Goal: Task Accomplishment & Management: Manage account settings

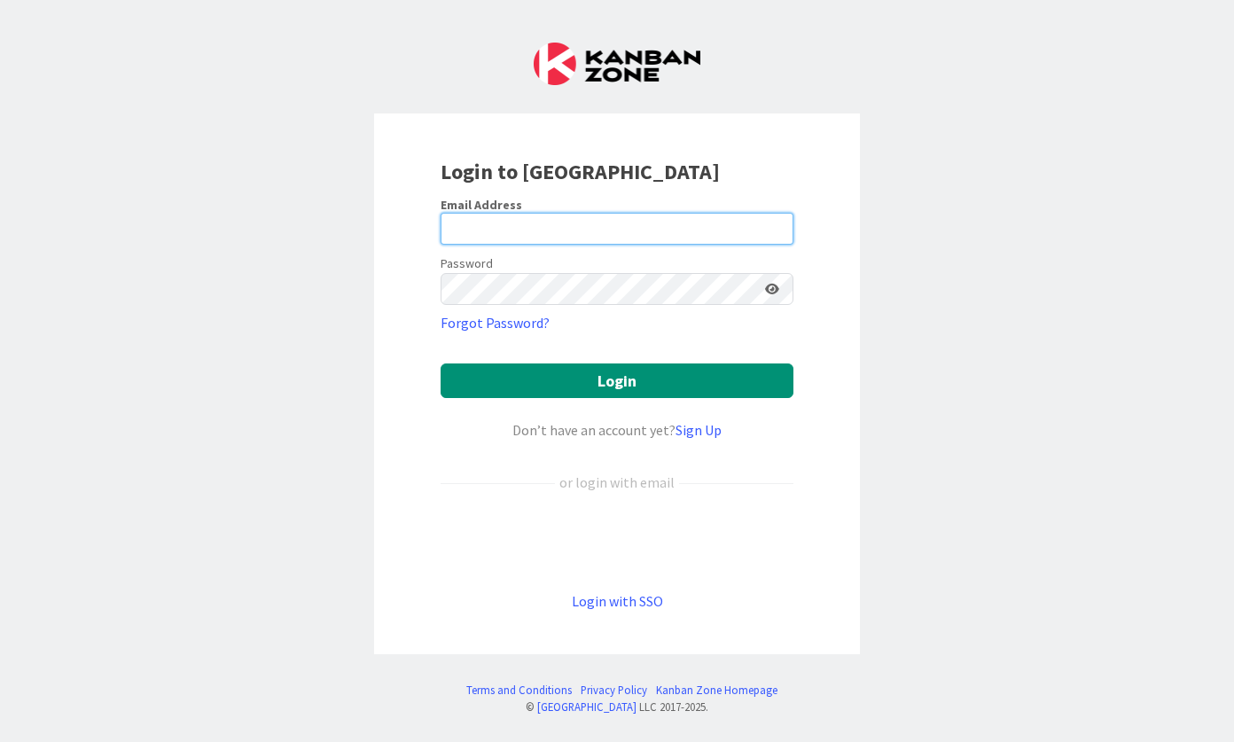
click at [584, 237] on input "email" at bounding box center [617, 229] width 353 height 32
type input "[PERSON_NAME][EMAIL_ADDRESS][DOMAIN_NAME]"
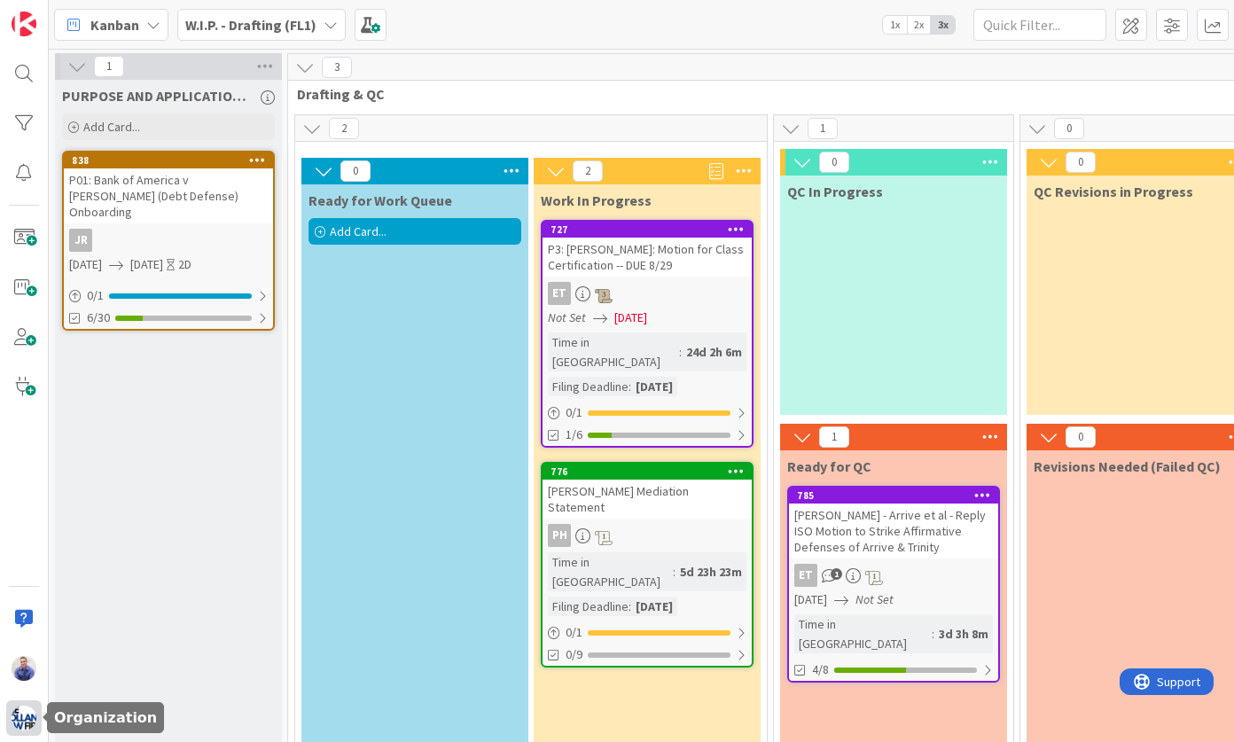
click at [35, 718] on img at bounding box center [24, 718] width 25 height 25
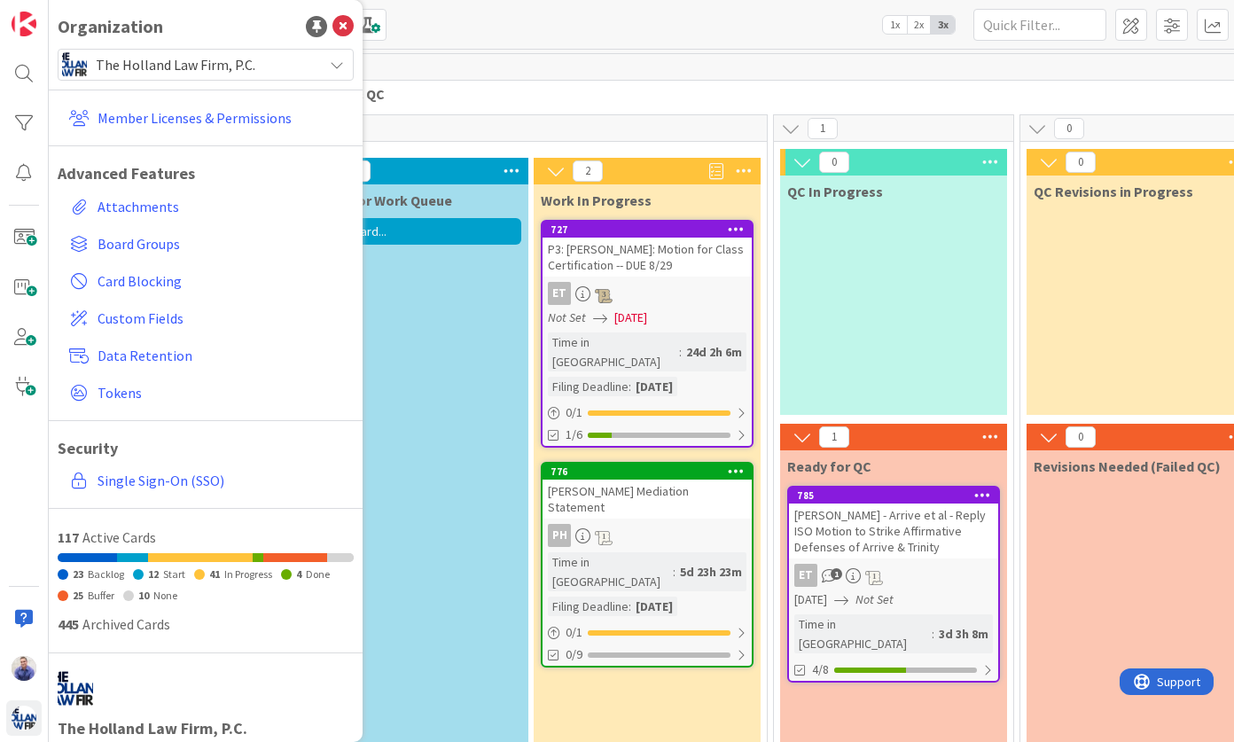
scroll to position [110, 0]
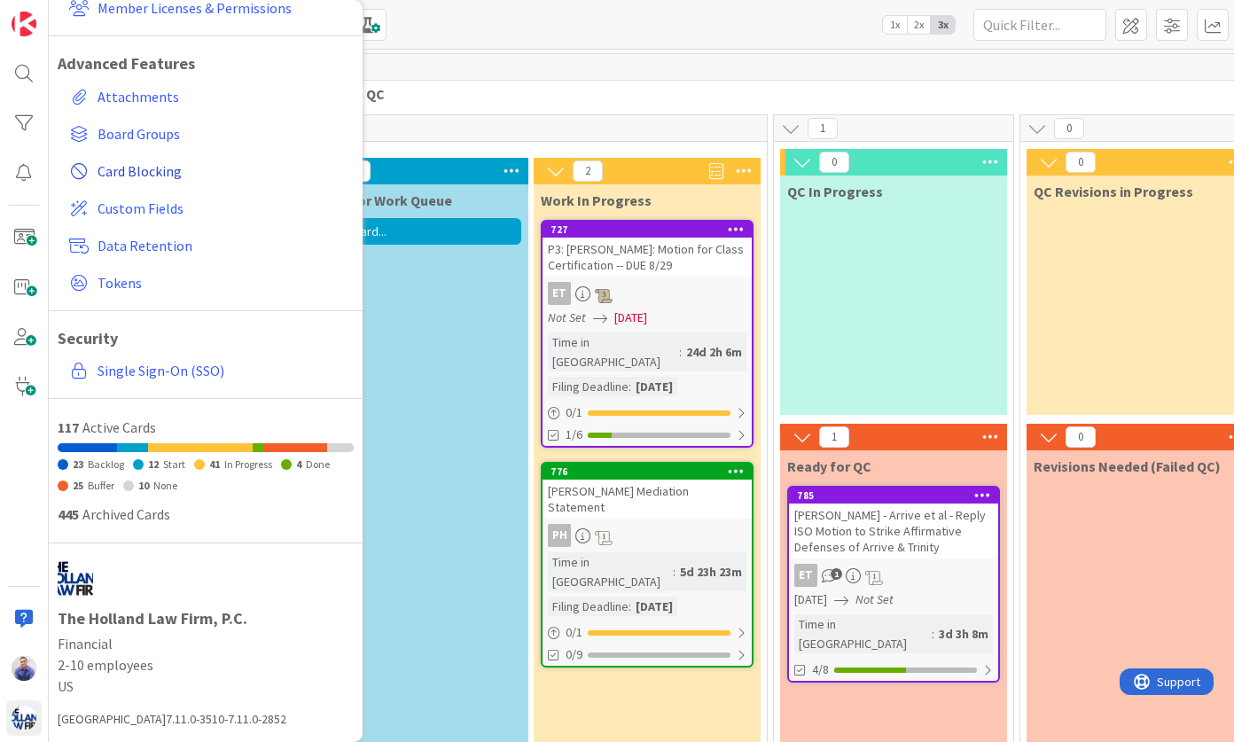
click at [150, 169] on span "Card Blocking" at bounding box center [222, 171] width 249 height 21
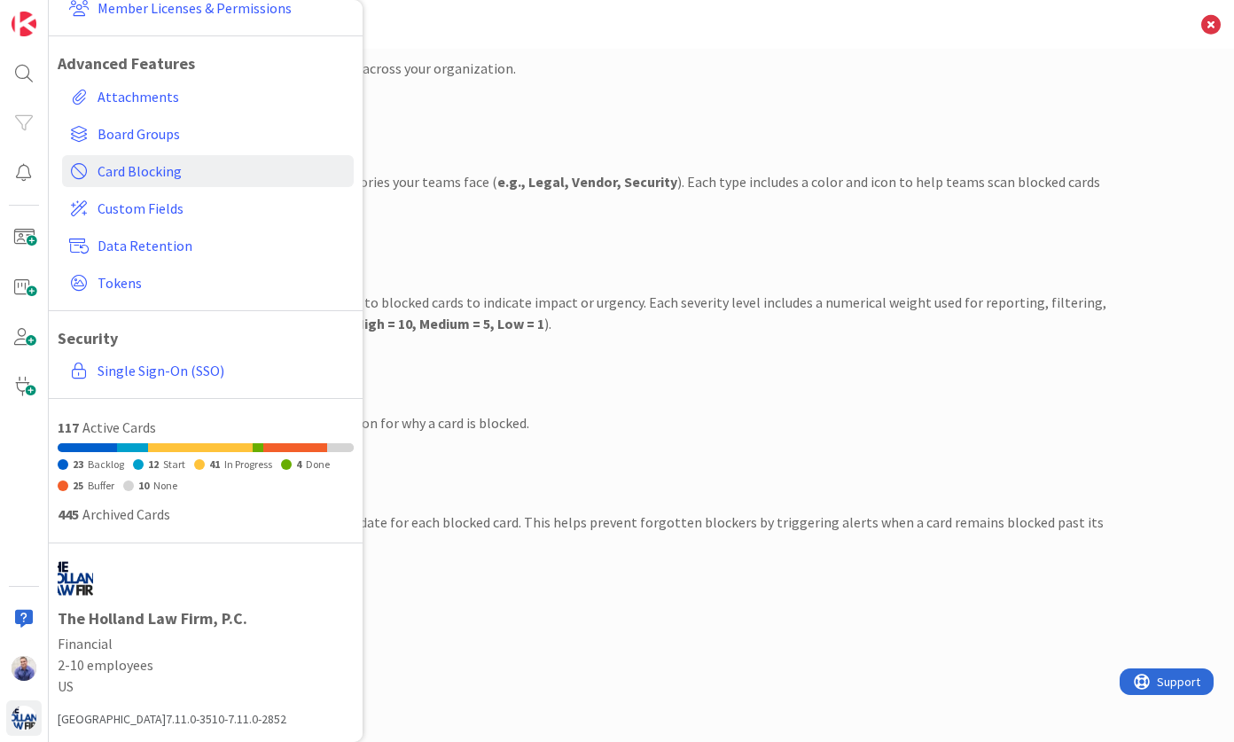
click at [603, 257] on div "Severity Show Required Let users assign severity levels to blocked cards to ind…" at bounding box center [641, 281] width 931 height 106
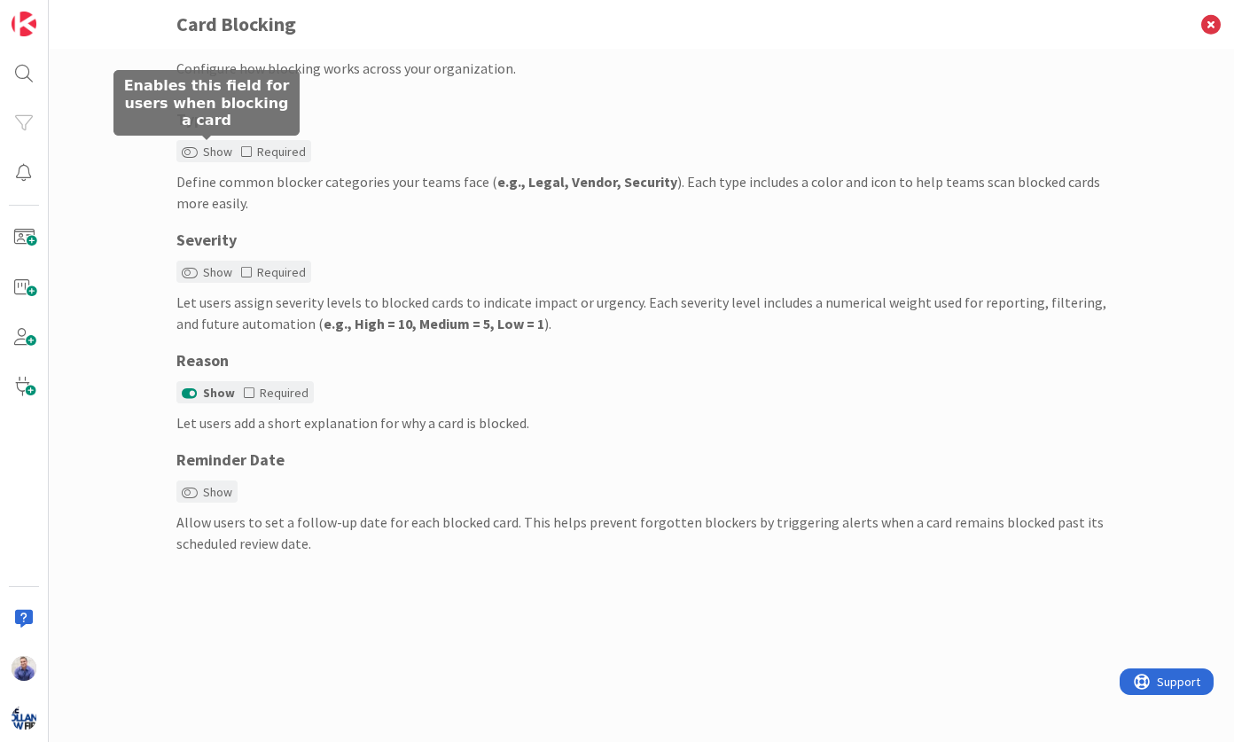
click at [213, 154] on label "Show" at bounding box center [207, 152] width 51 height 19
click at [187, 156] on button "Show" at bounding box center [190, 152] width 16 height 12
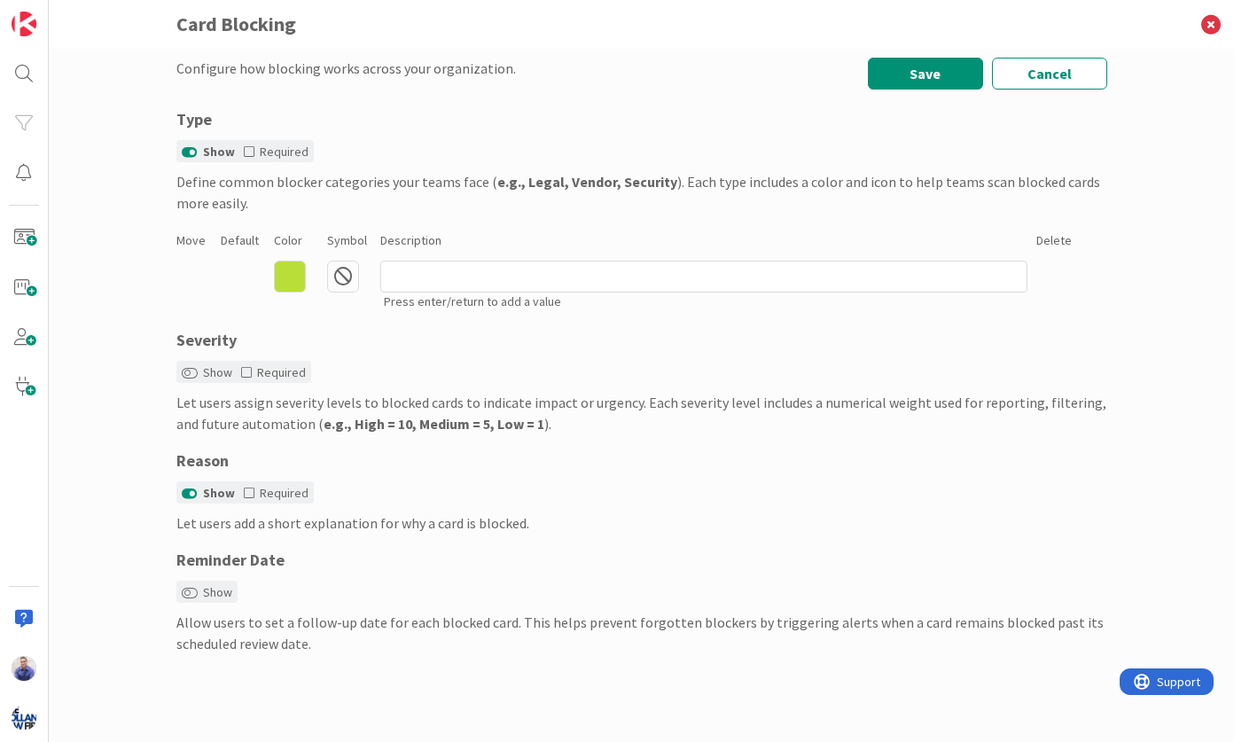
click at [302, 274] on icon at bounding box center [290, 277] width 32 height 32
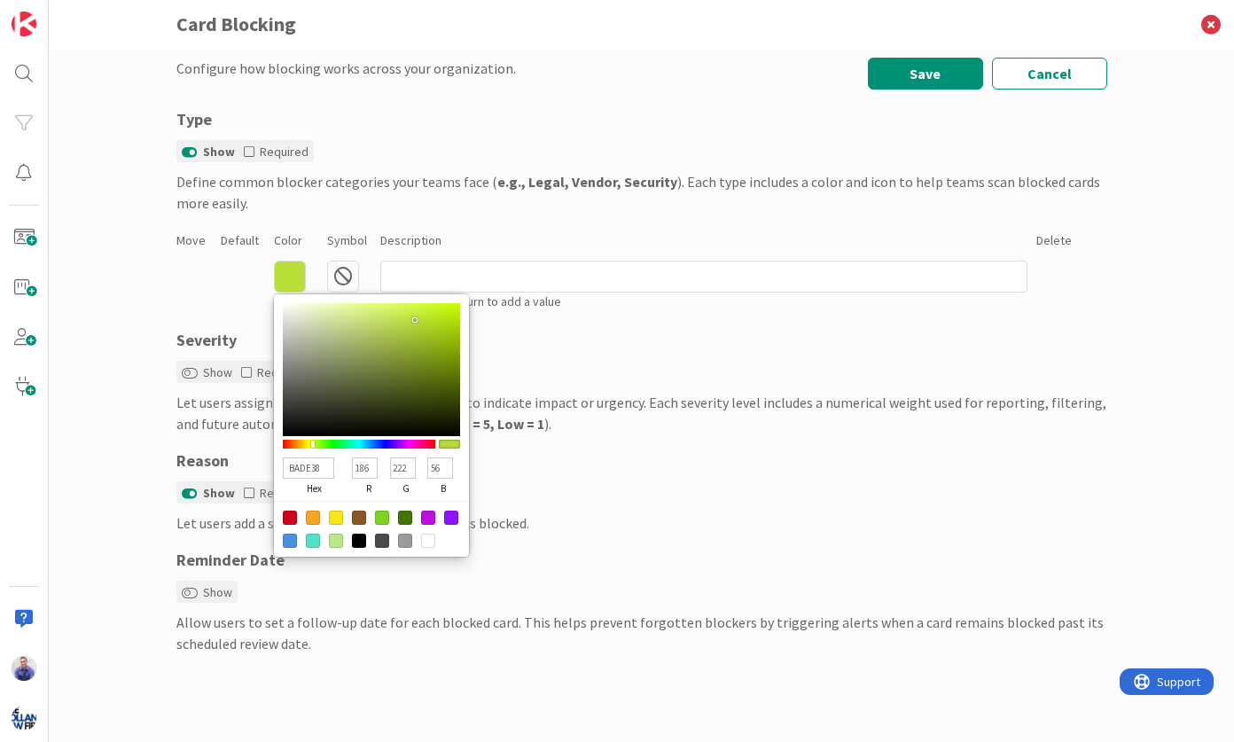
drag, startPoint x: 291, startPoint y: 518, endPoint x: 321, endPoint y: 459, distance: 65.8
click at [291, 517] on div at bounding box center [290, 518] width 14 height 14
type input "D0021B"
type input "208"
type input "2"
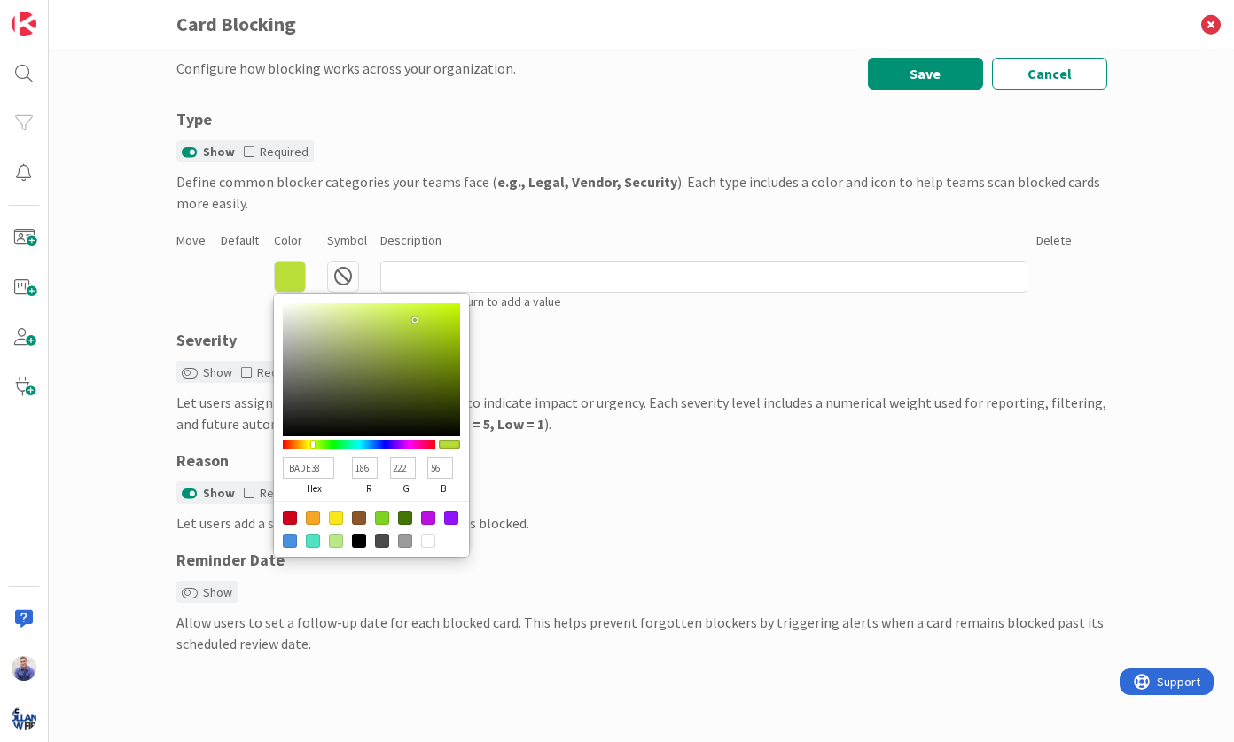
type input "27"
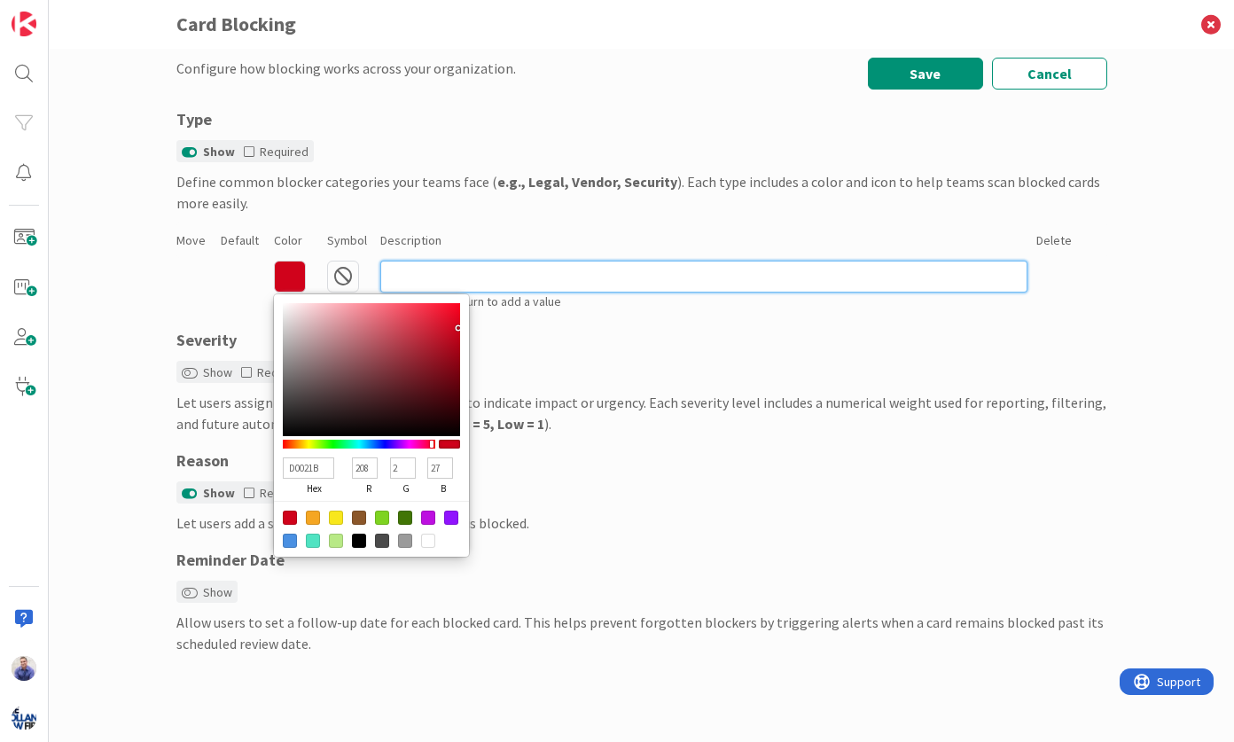
click at [472, 275] on input at bounding box center [703, 277] width 647 height 32
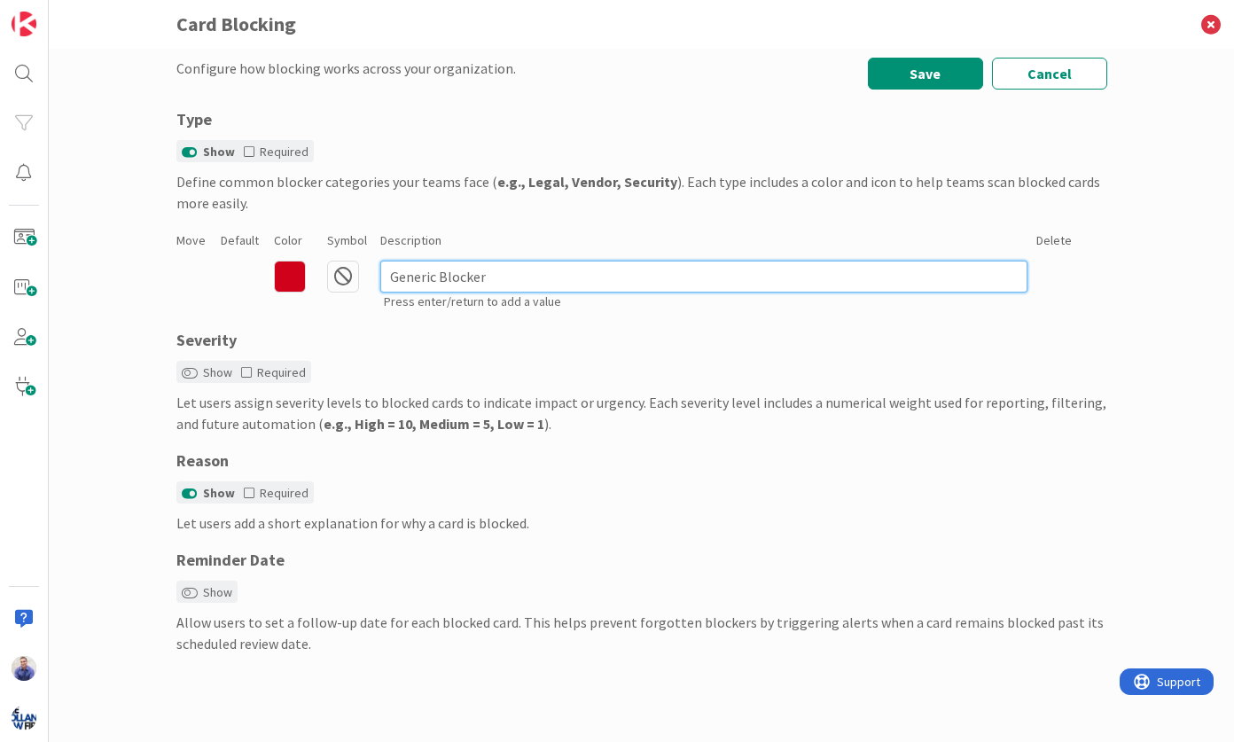
type input "Generic Blocker"
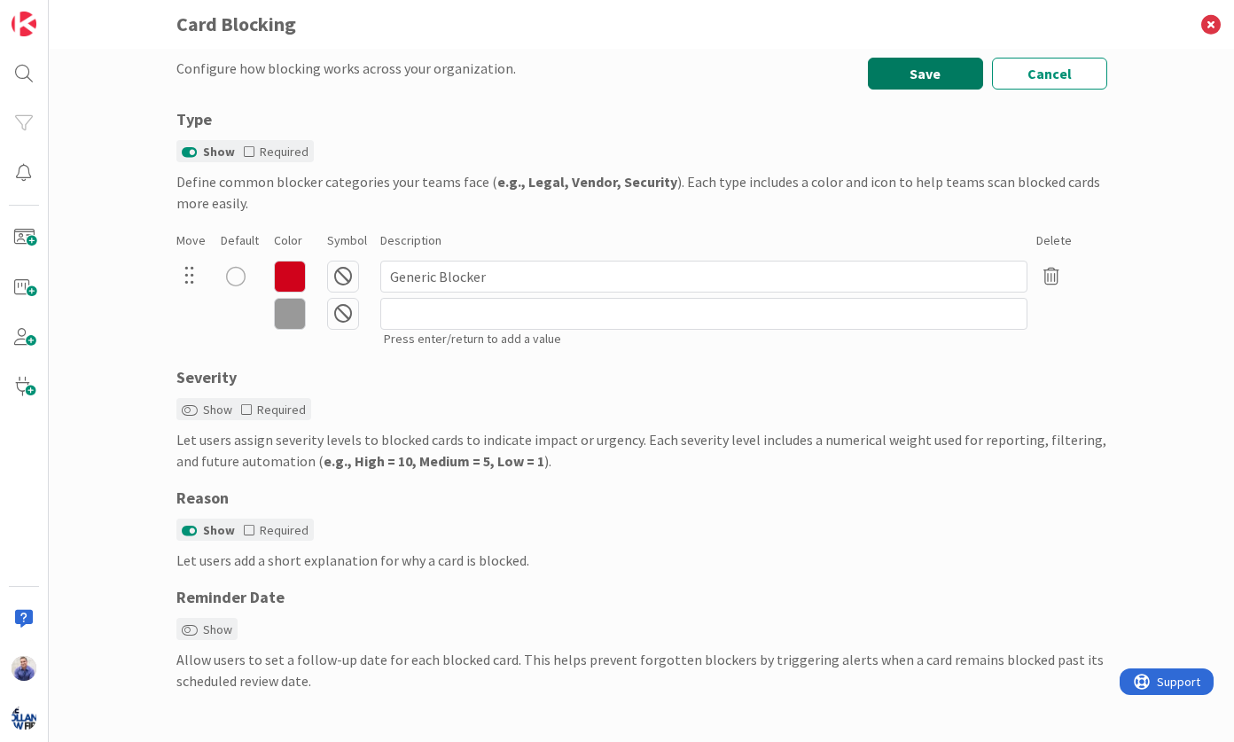
click at [912, 64] on button "Save" at bounding box center [925, 74] width 115 height 32
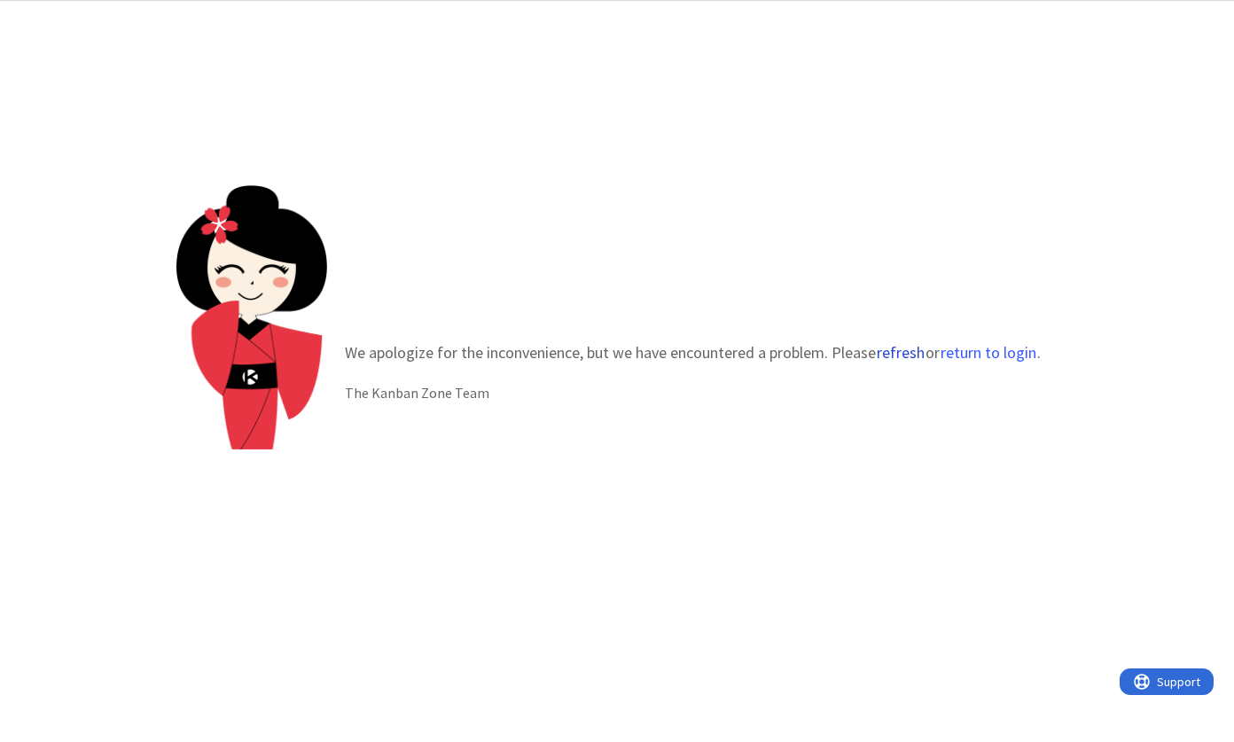
click at [895, 354] on button "refresh" at bounding box center [901, 353] width 50 height 18
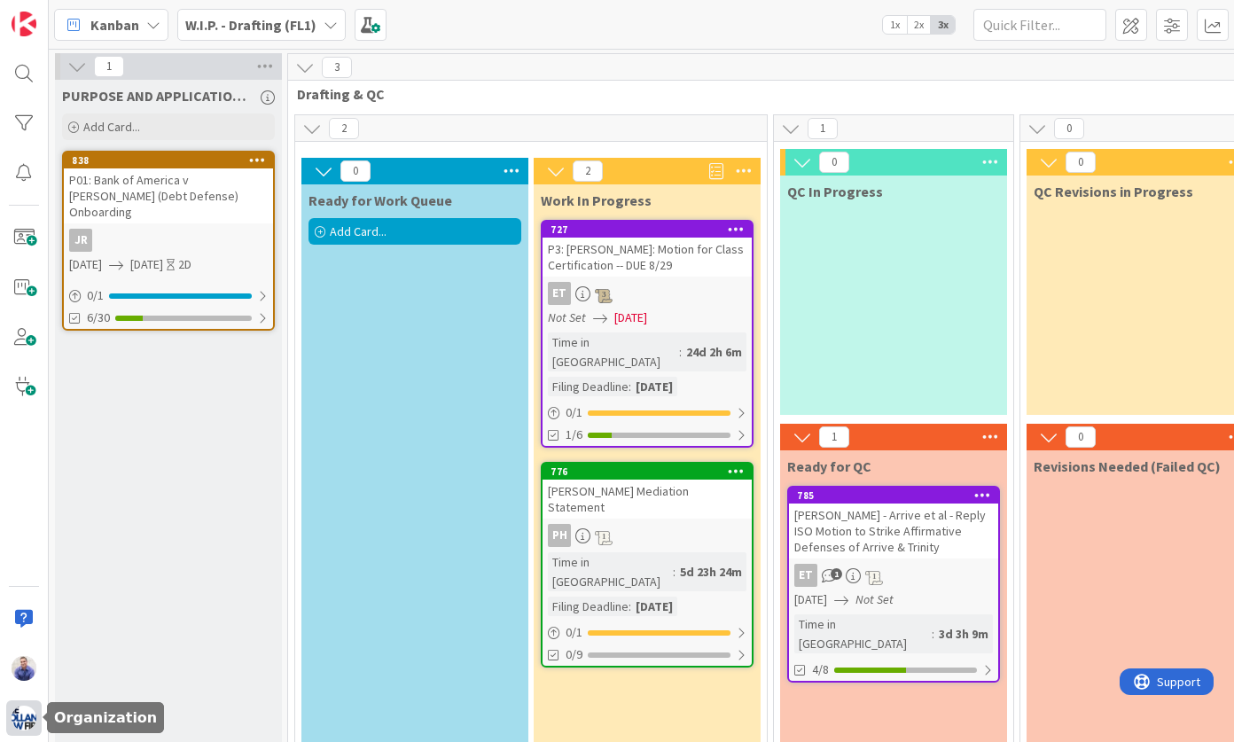
click at [21, 717] on img at bounding box center [24, 718] width 25 height 25
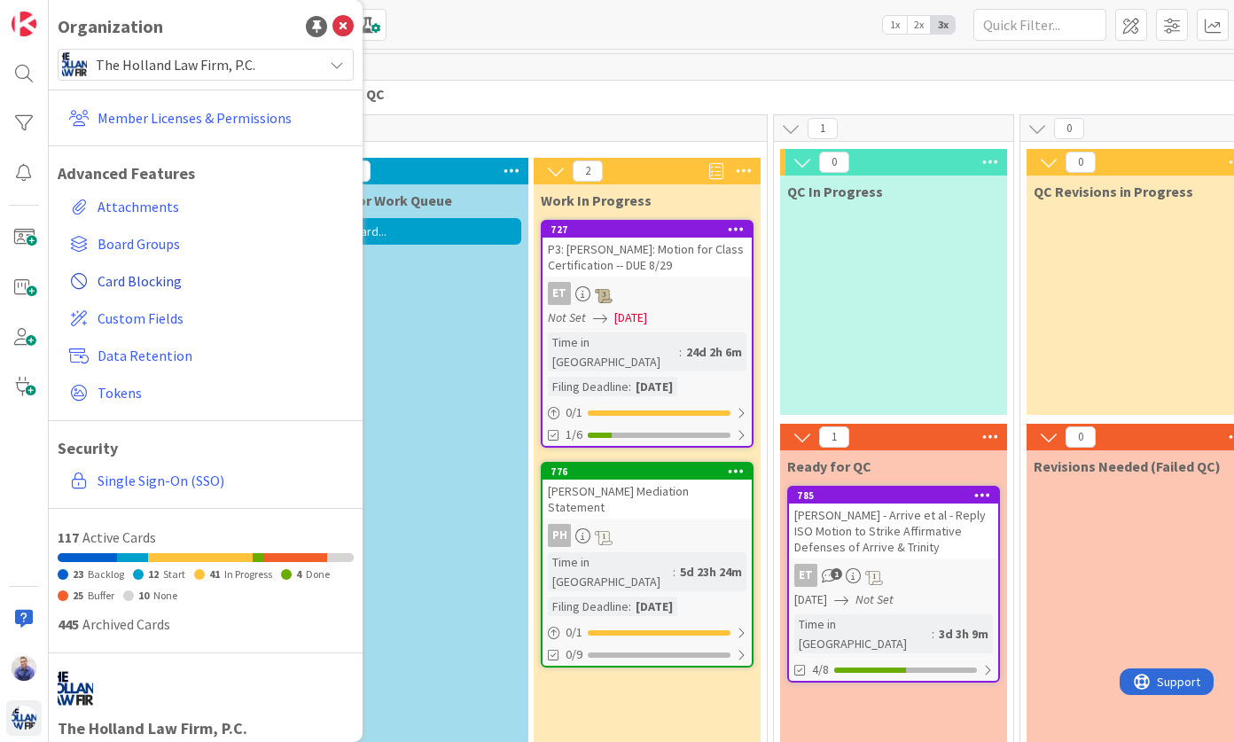
click at [138, 280] on span "Card Blocking" at bounding box center [222, 280] width 249 height 21
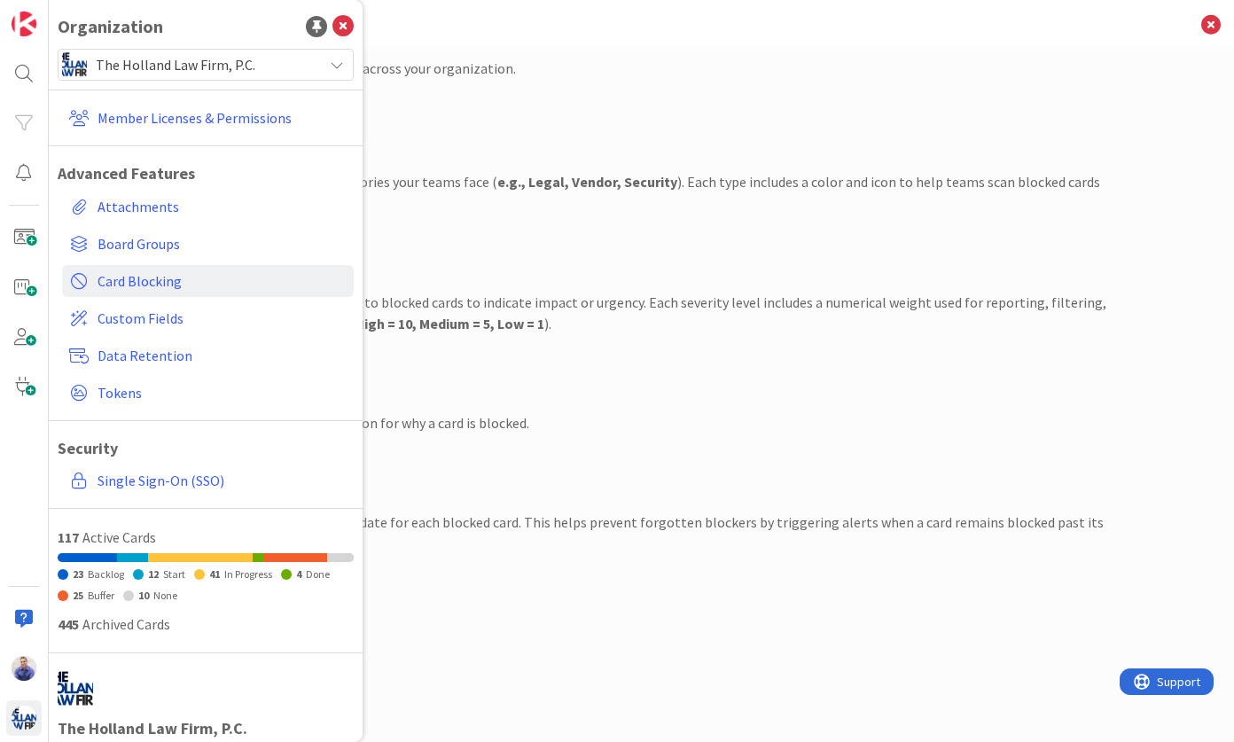
click at [682, 283] on div "Severity Show Required Let users assign severity levels to blocked cards to ind…" at bounding box center [641, 281] width 931 height 106
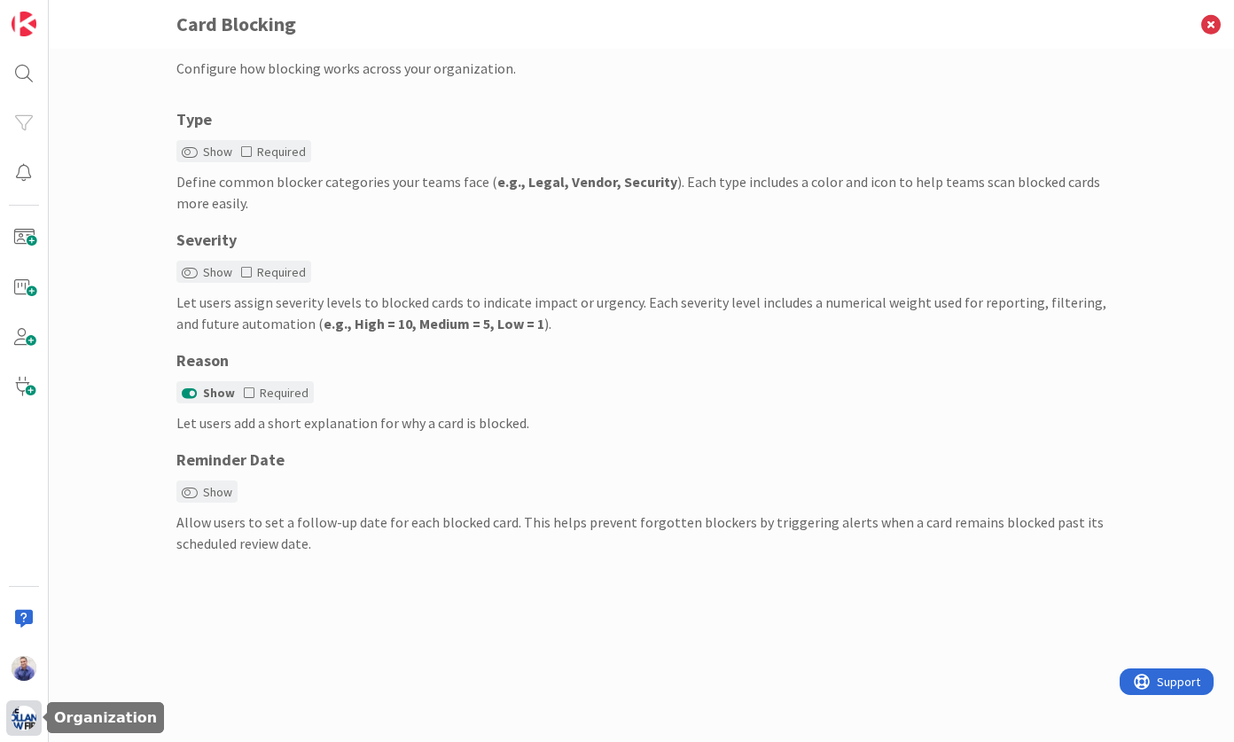
click at [11, 726] on div at bounding box center [23, 718] width 35 height 35
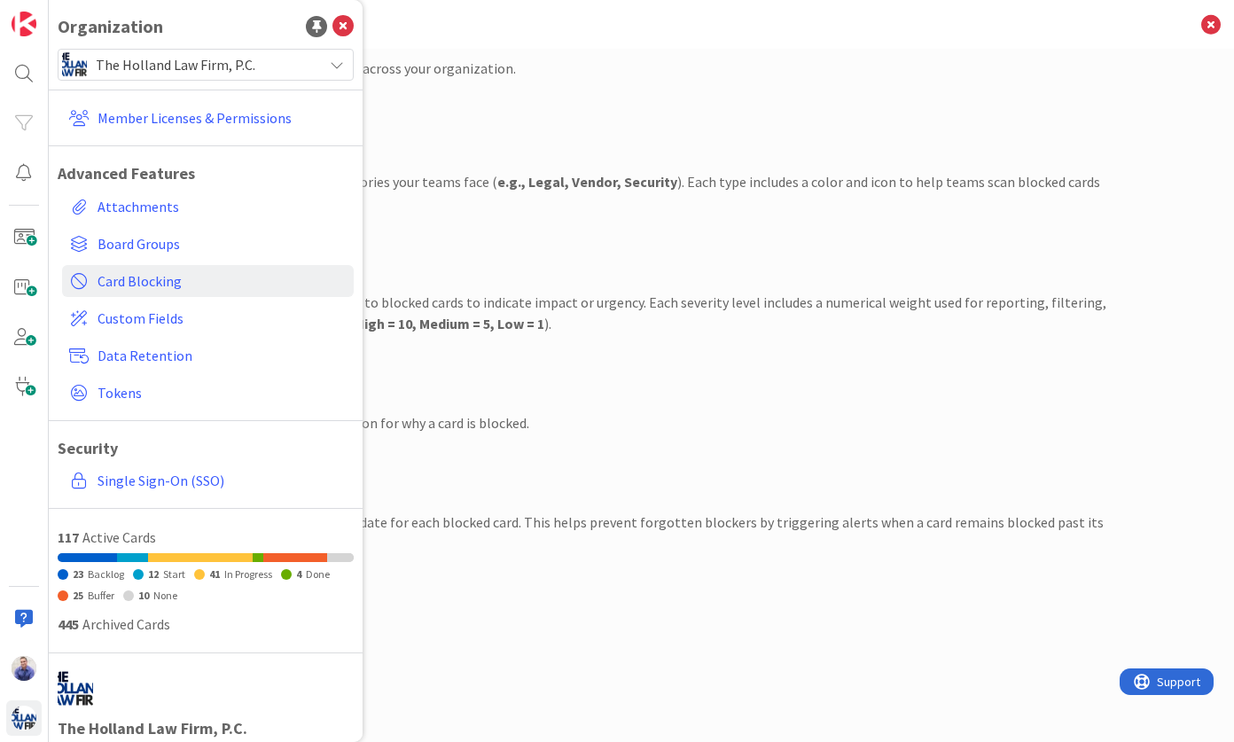
click at [191, 59] on span "The Holland Law Firm, P.C." at bounding box center [205, 64] width 218 height 25
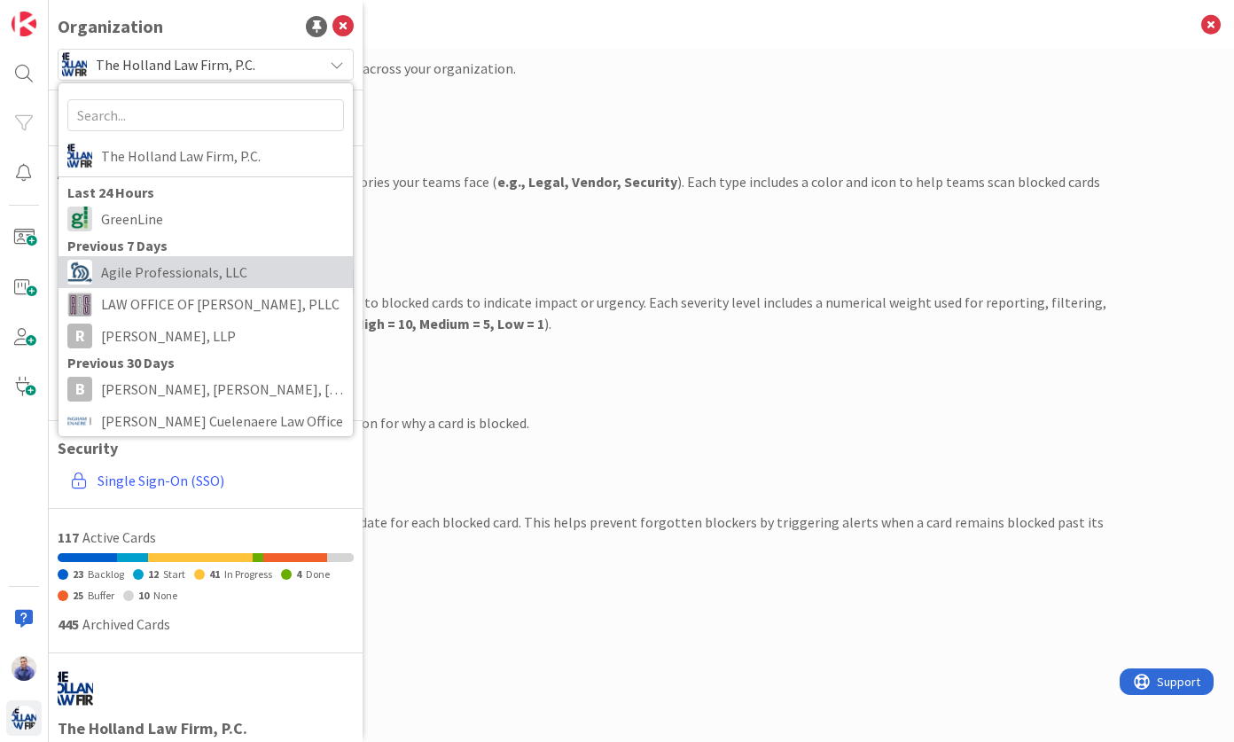
click at [198, 270] on span "Agile Professionals, LLC" at bounding box center [222, 272] width 243 height 27
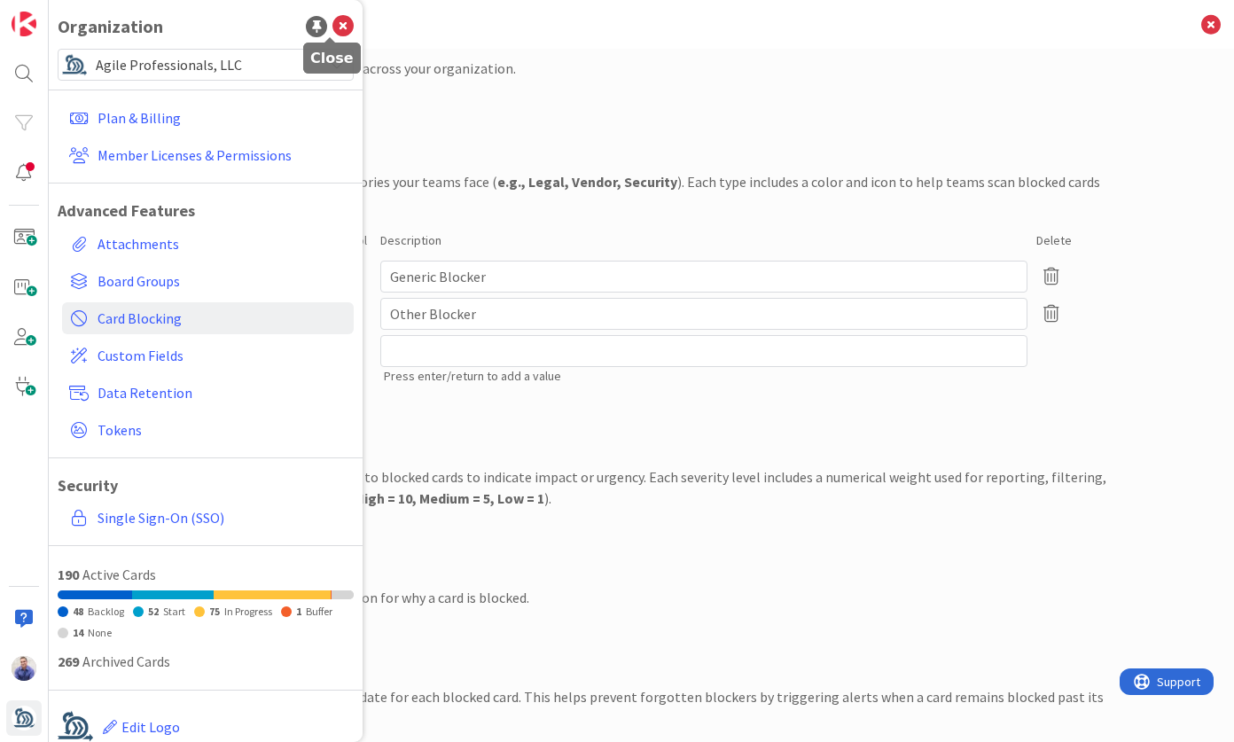
click at [338, 24] on icon at bounding box center [343, 26] width 21 height 21
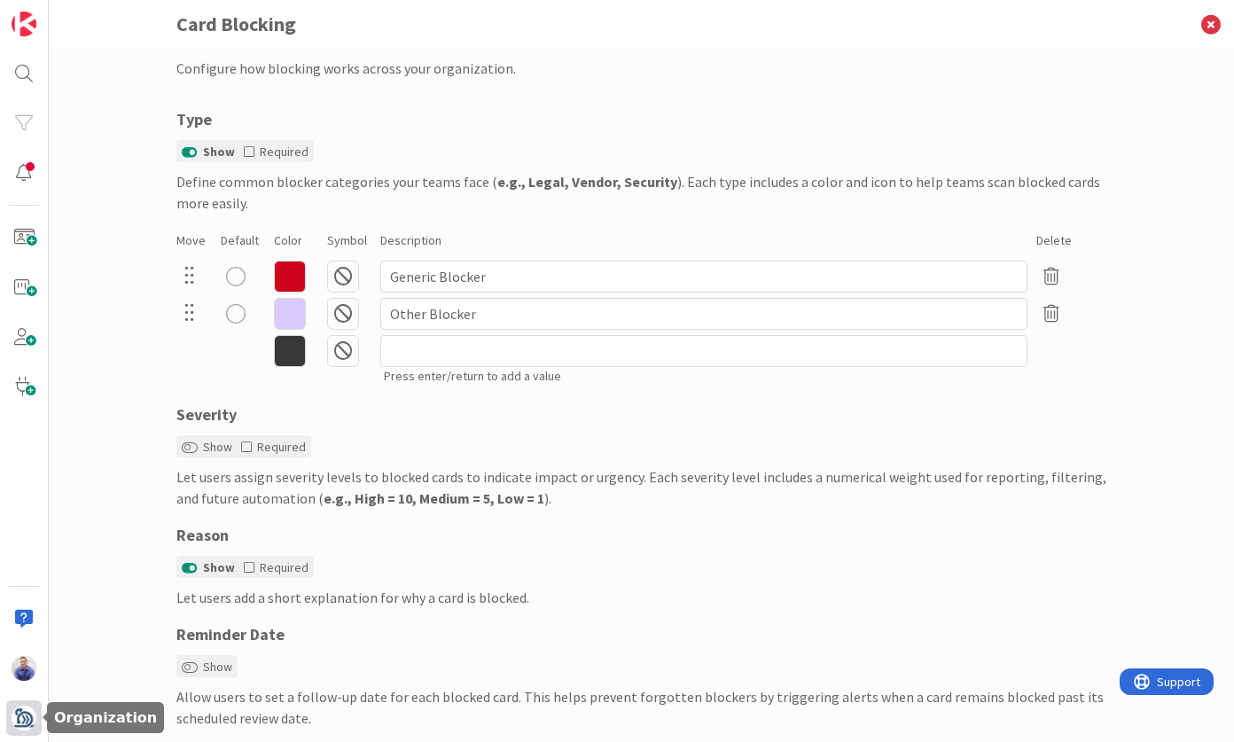
click at [22, 719] on img at bounding box center [24, 718] width 25 height 25
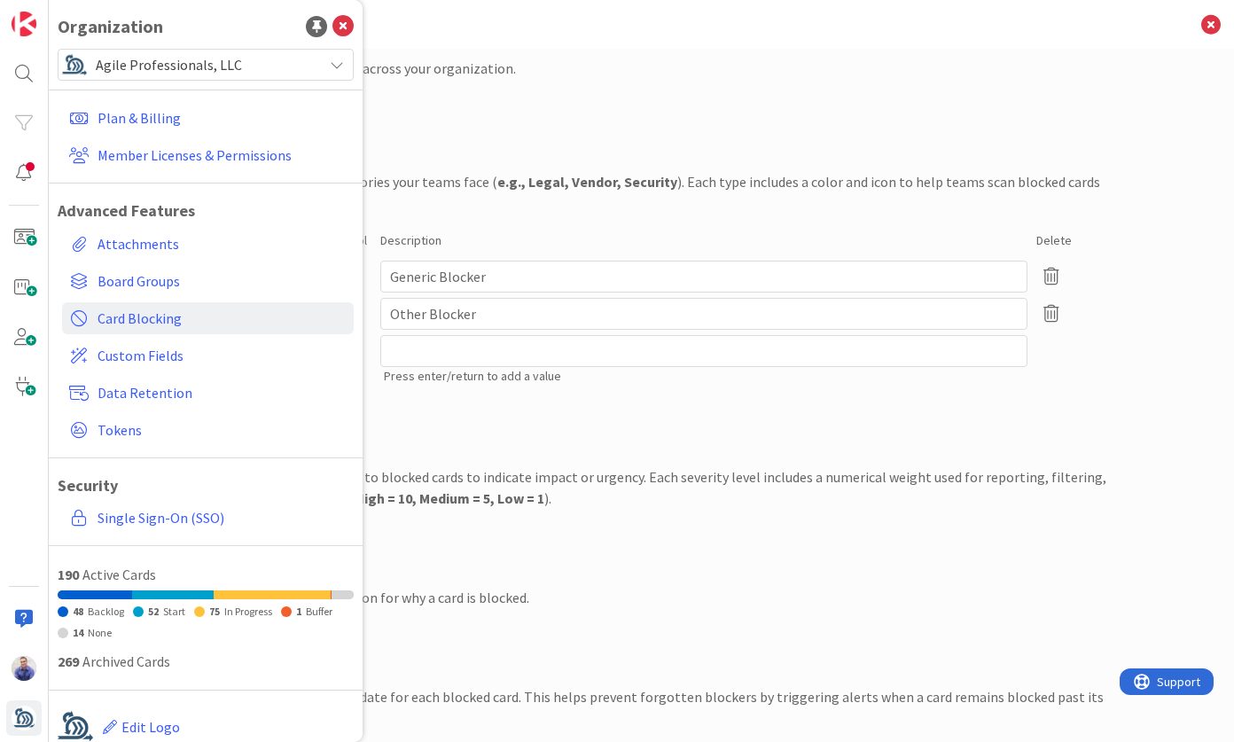
click at [220, 67] on span "Agile Professionals, LLC" at bounding box center [205, 64] width 218 height 25
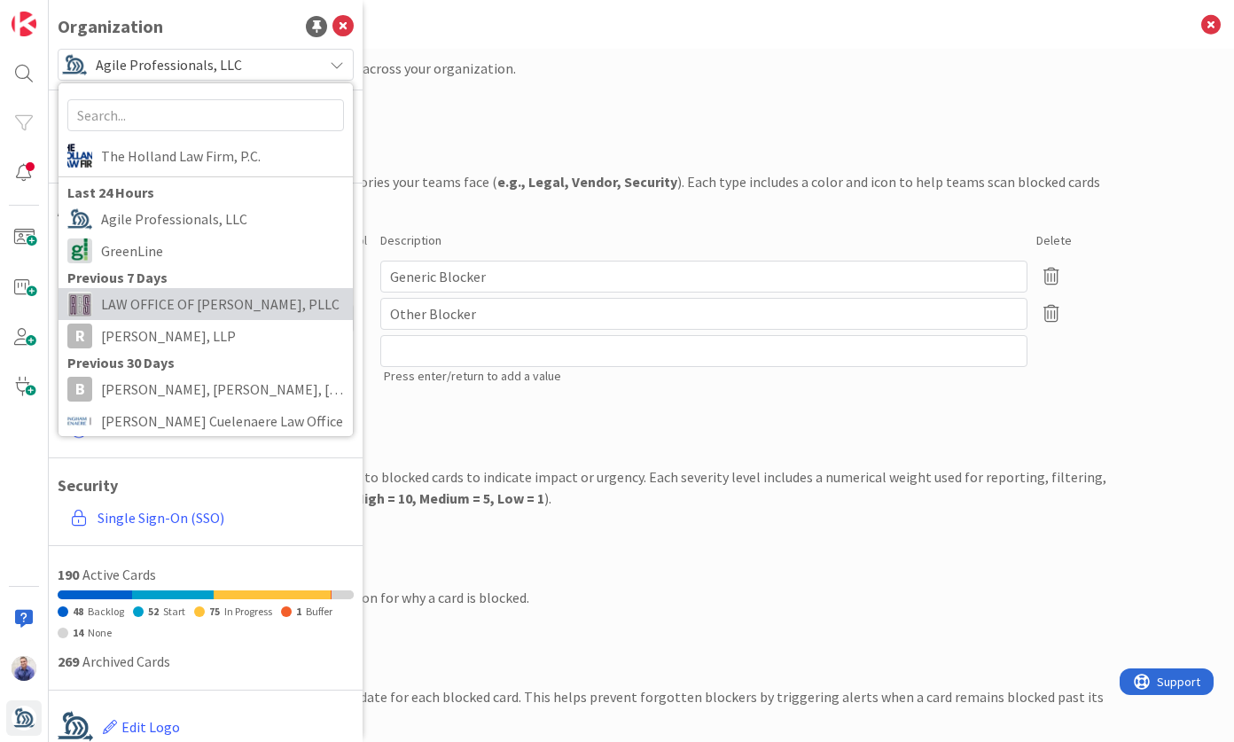
click at [202, 306] on span "LAW OFFICE OF [PERSON_NAME], PLLC" at bounding box center [222, 304] width 243 height 27
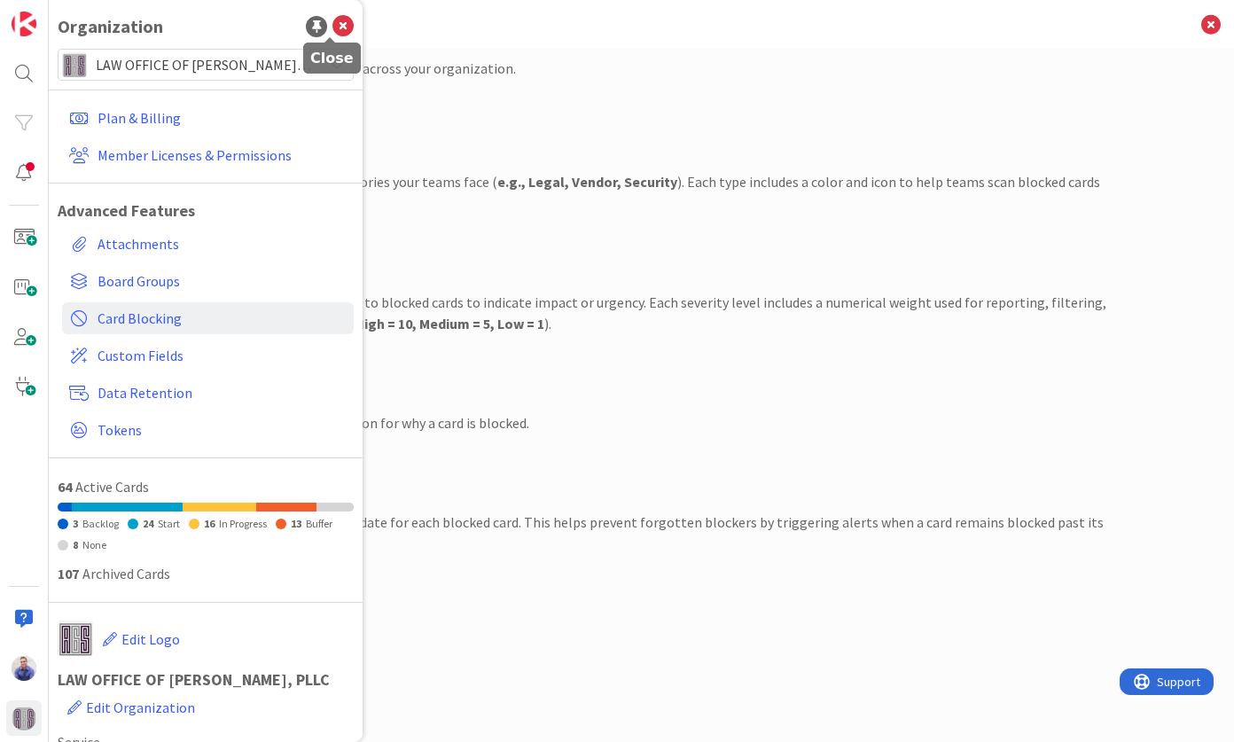
click at [333, 21] on icon at bounding box center [343, 26] width 21 height 21
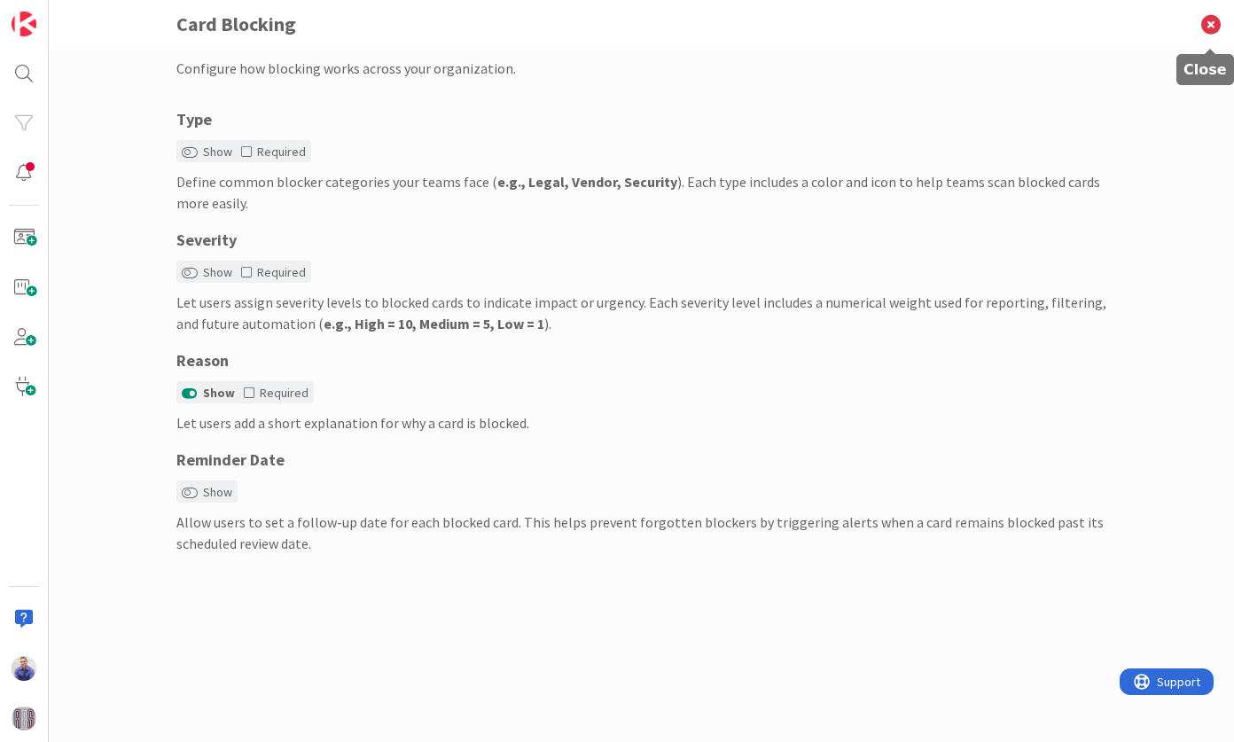
click at [1220, 18] on icon at bounding box center [1211, 24] width 46 height 49
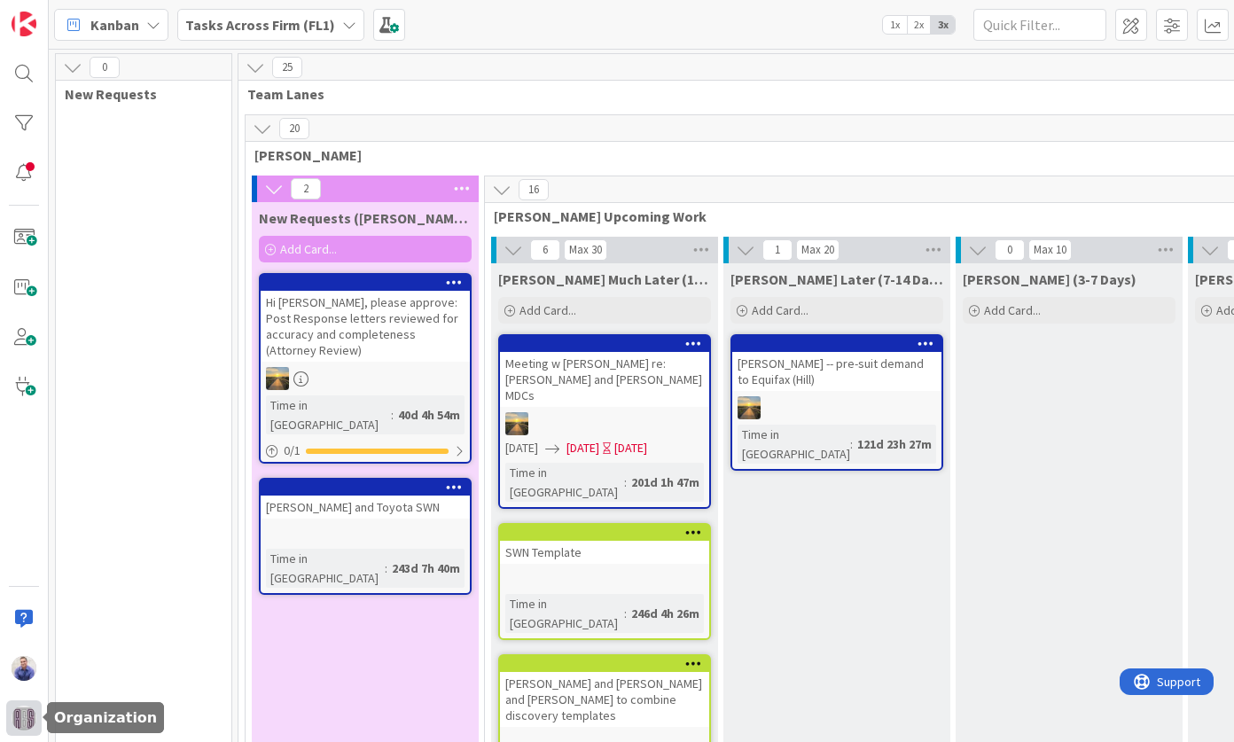
click at [35, 715] on img at bounding box center [24, 718] width 25 height 25
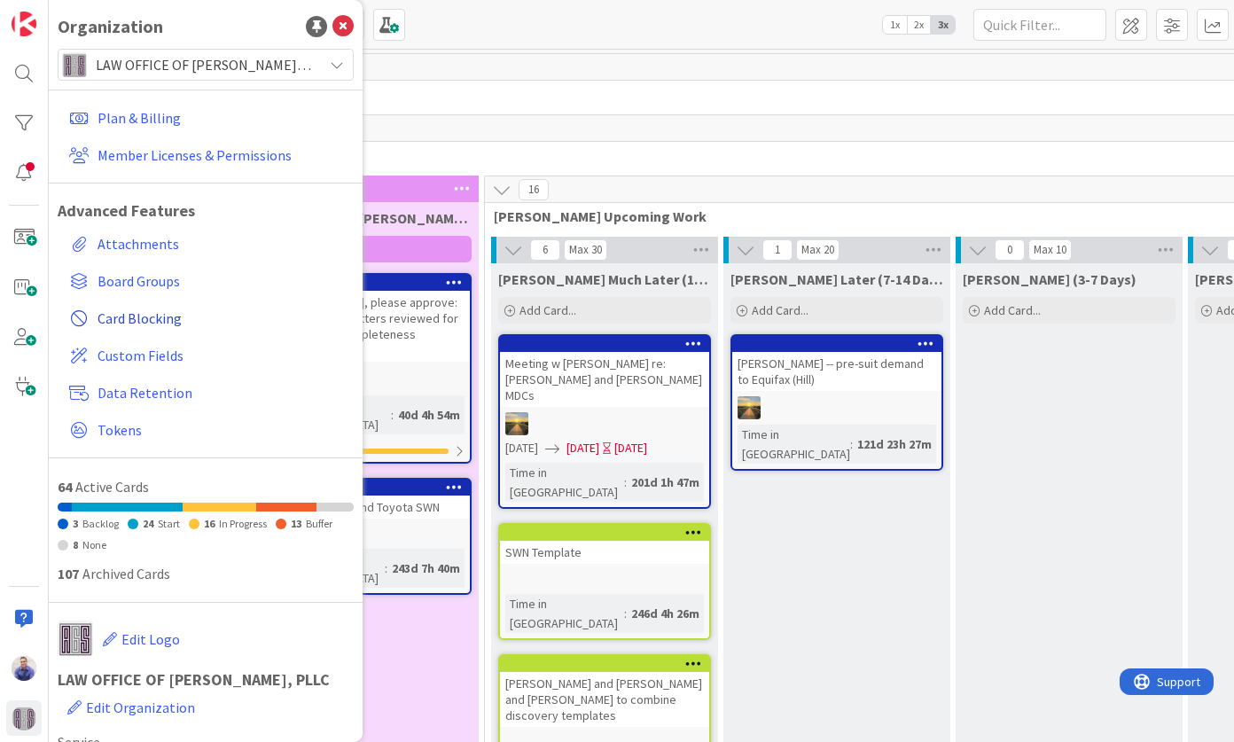
click at [109, 312] on span "Card Blocking" at bounding box center [222, 318] width 249 height 21
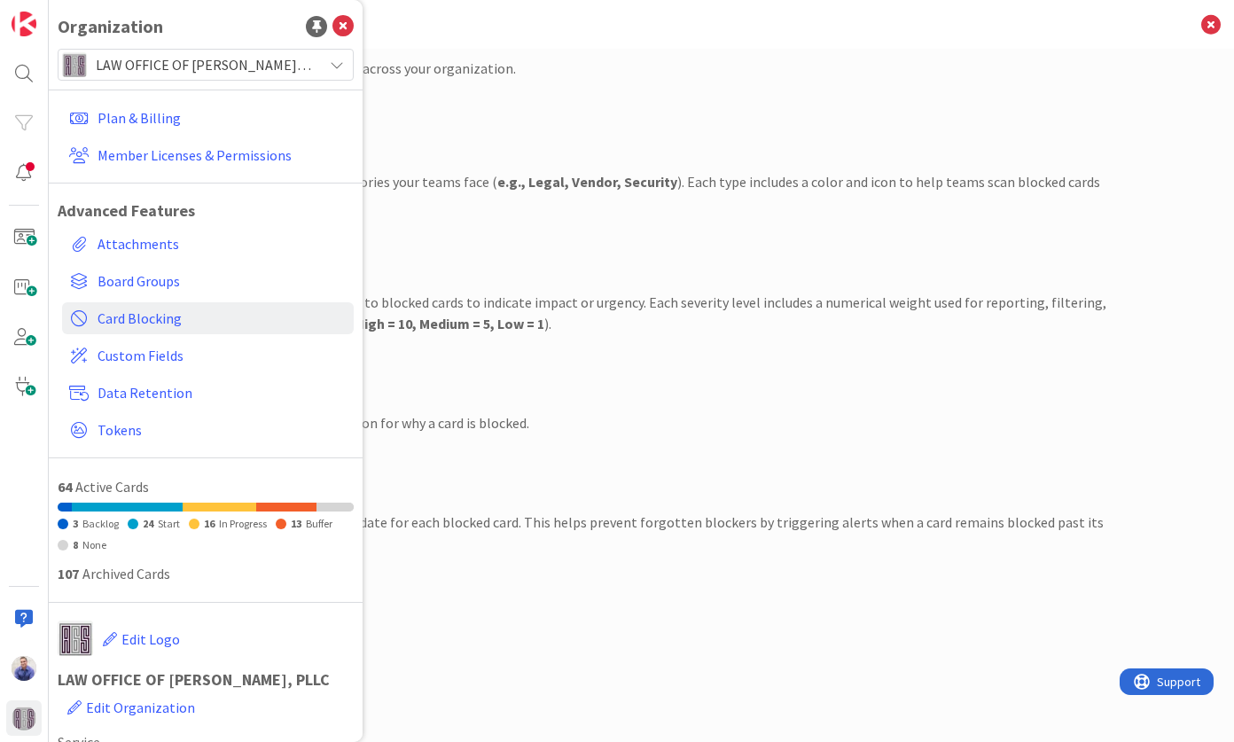
drag, startPoint x: 469, startPoint y: 271, endPoint x: 307, endPoint y: 205, distance: 175.4
click at [470, 271] on div "Severity Show Required Let users assign severity levels to blocked cards to ind…" at bounding box center [641, 281] width 931 height 106
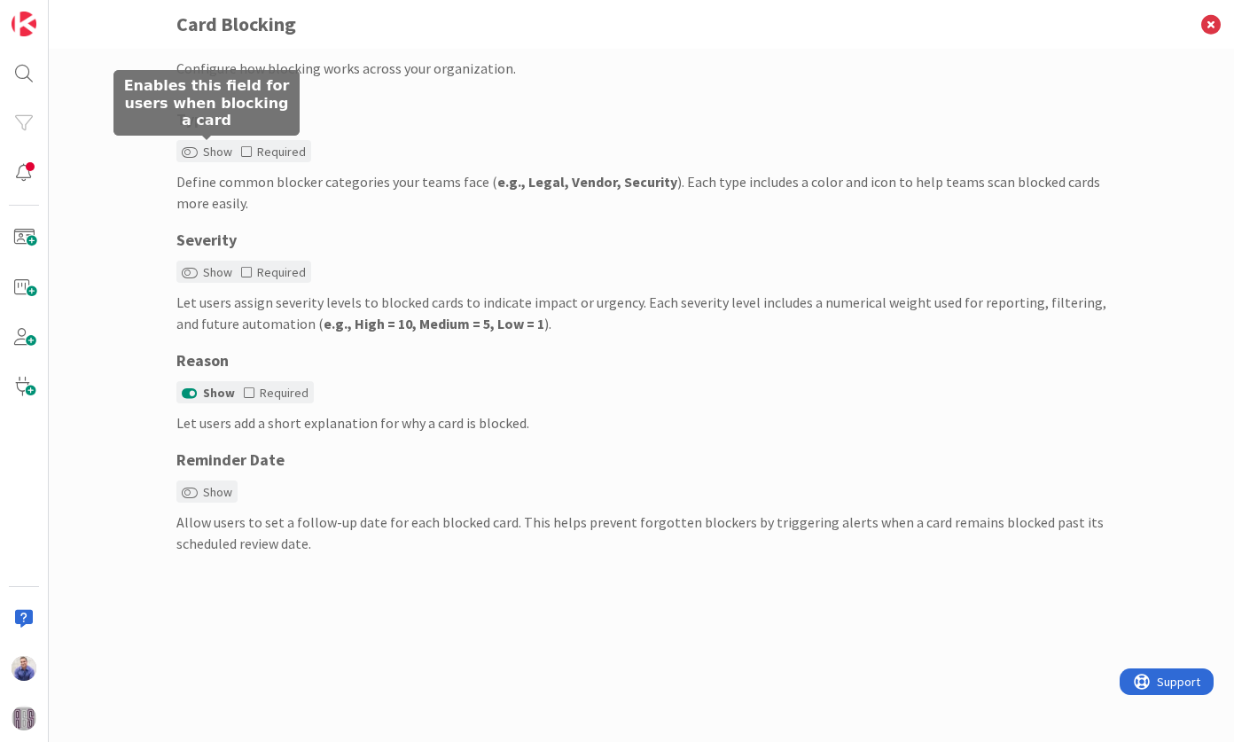
click at [195, 152] on button "Show" at bounding box center [190, 152] width 16 height 12
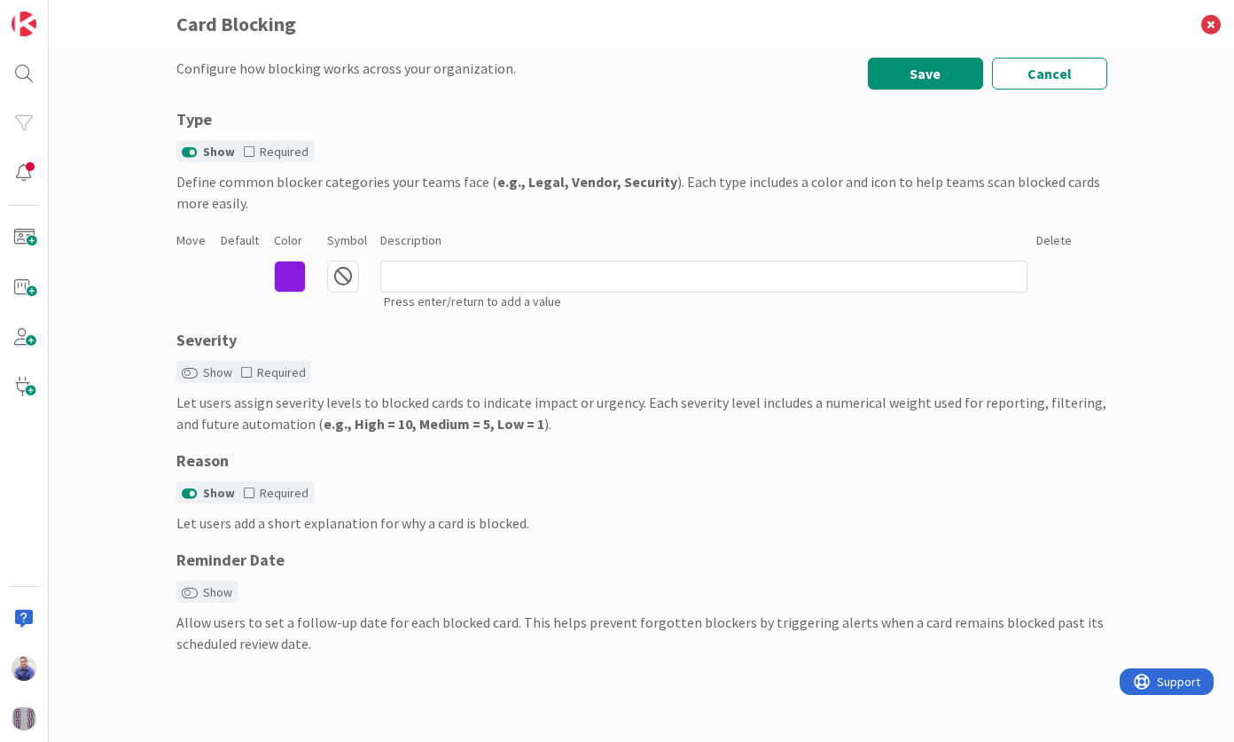
click at [295, 273] on icon at bounding box center [290, 277] width 32 height 32
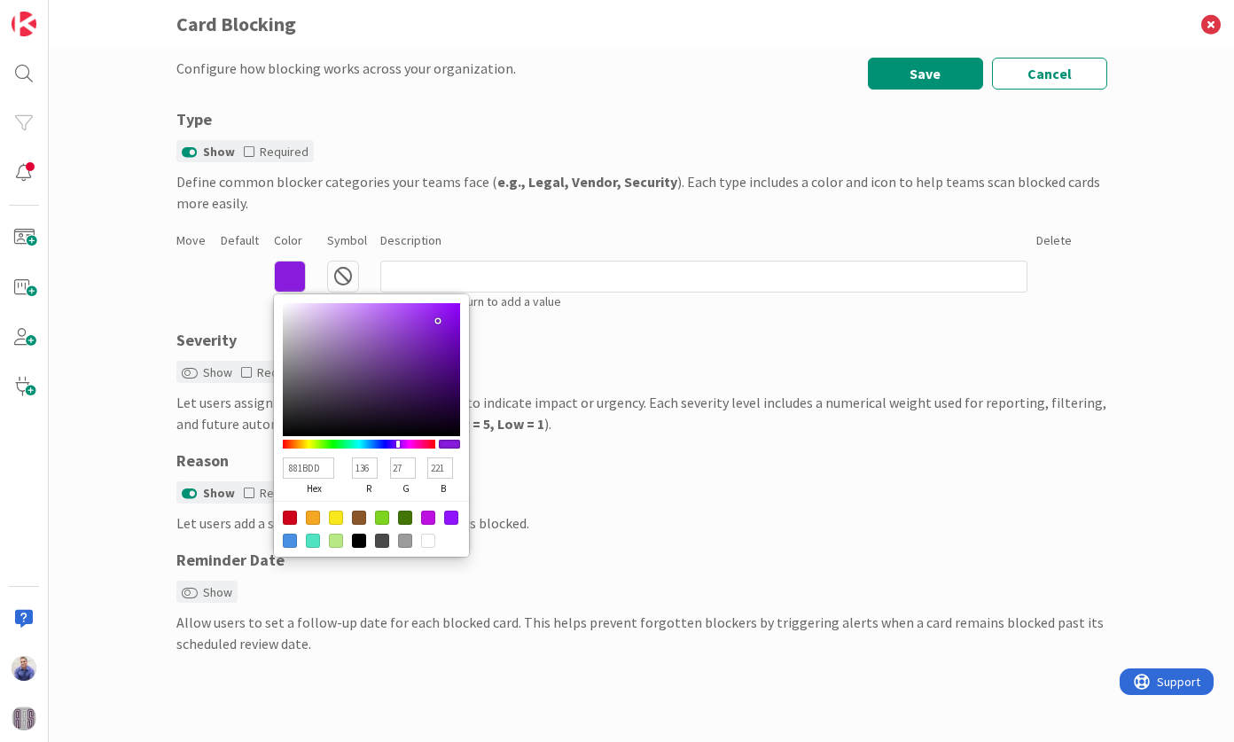
click at [292, 513] on div at bounding box center [290, 518] width 14 height 14
type input "D0021B"
type input "208"
type input "2"
type input "27"
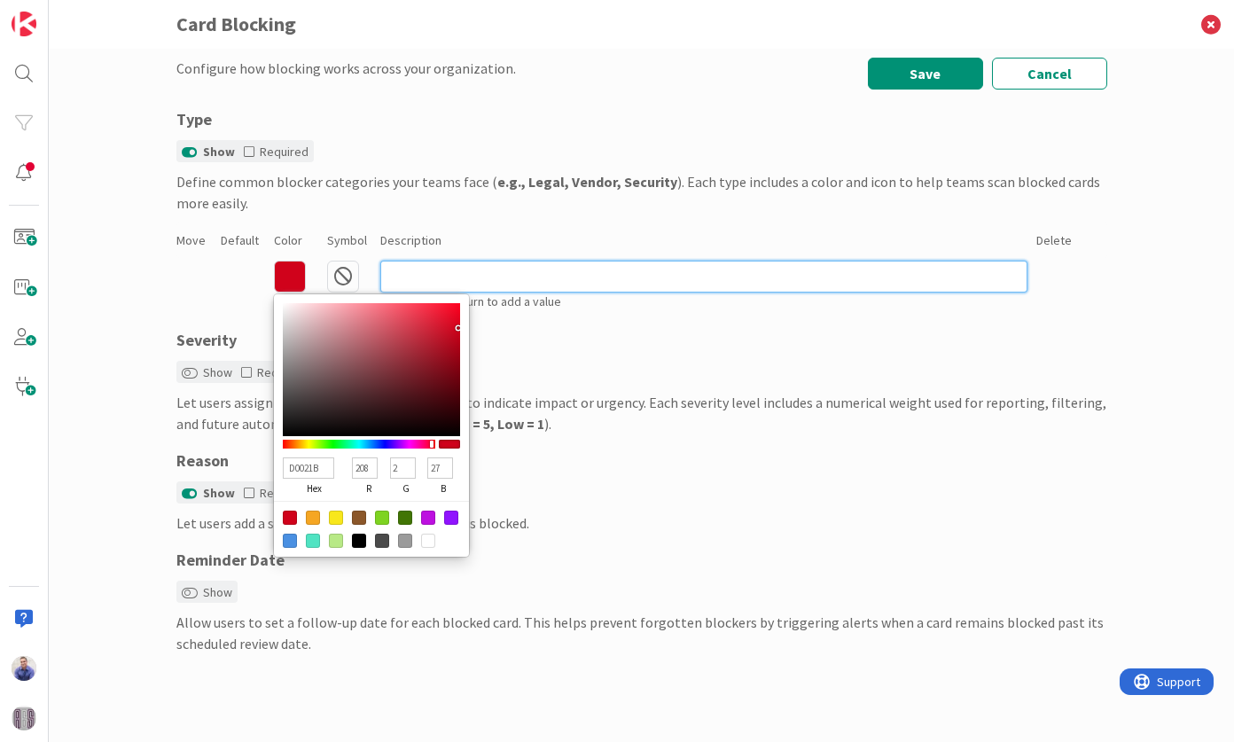
click at [484, 279] on input at bounding box center [703, 277] width 647 height 32
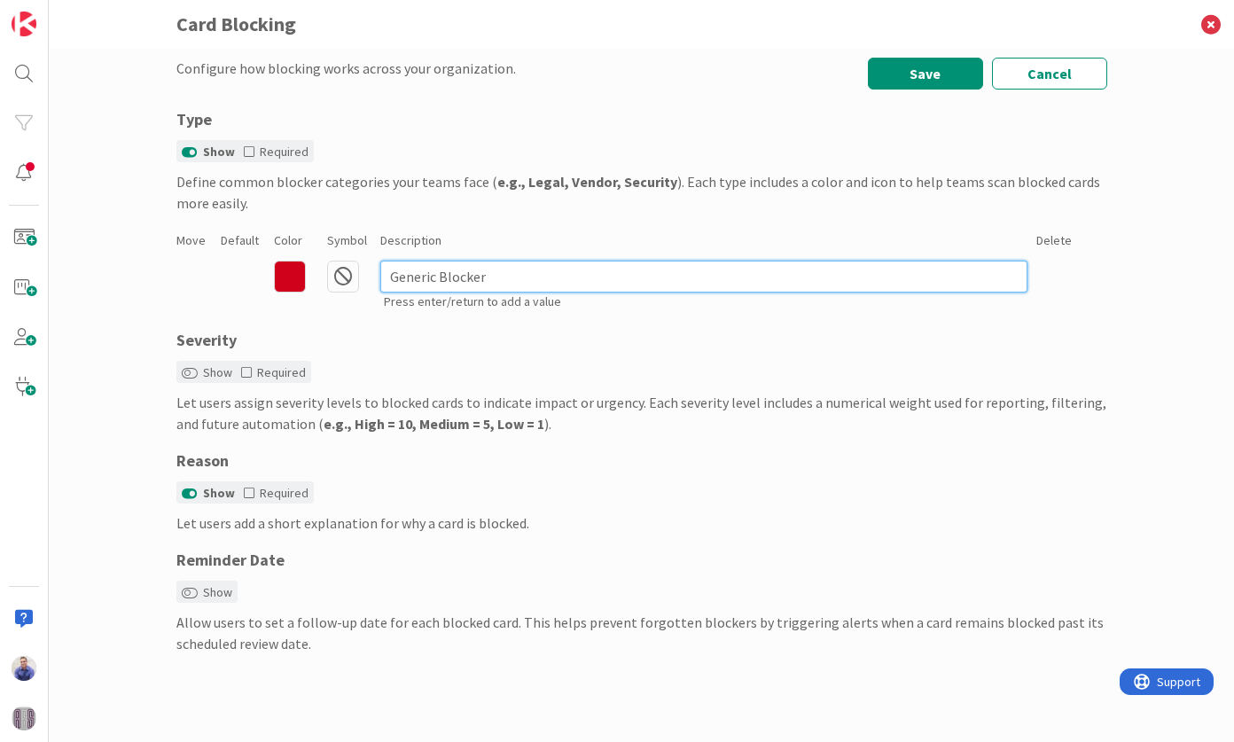
type input "Generic Blocker"
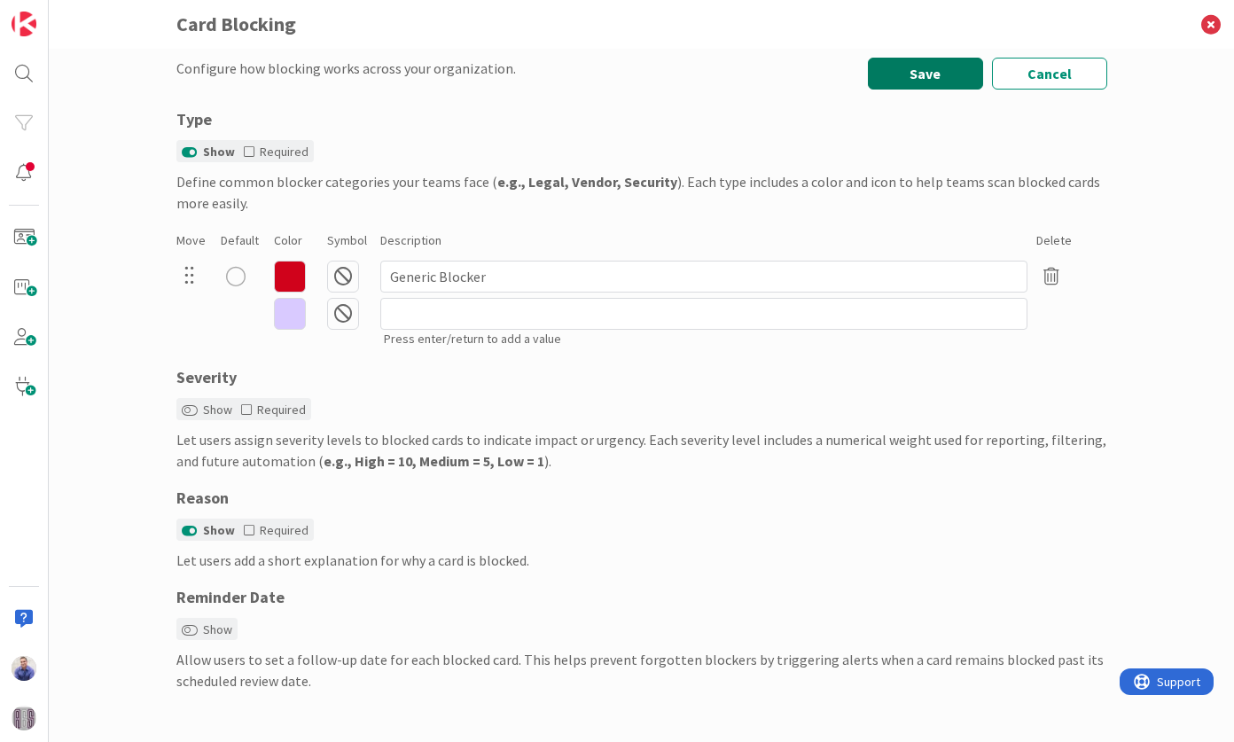
click at [886, 80] on button "Save" at bounding box center [925, 74] width 115 height 32
click at [274, 320] on icon at bounding box center [290, 314] width 32 height 32
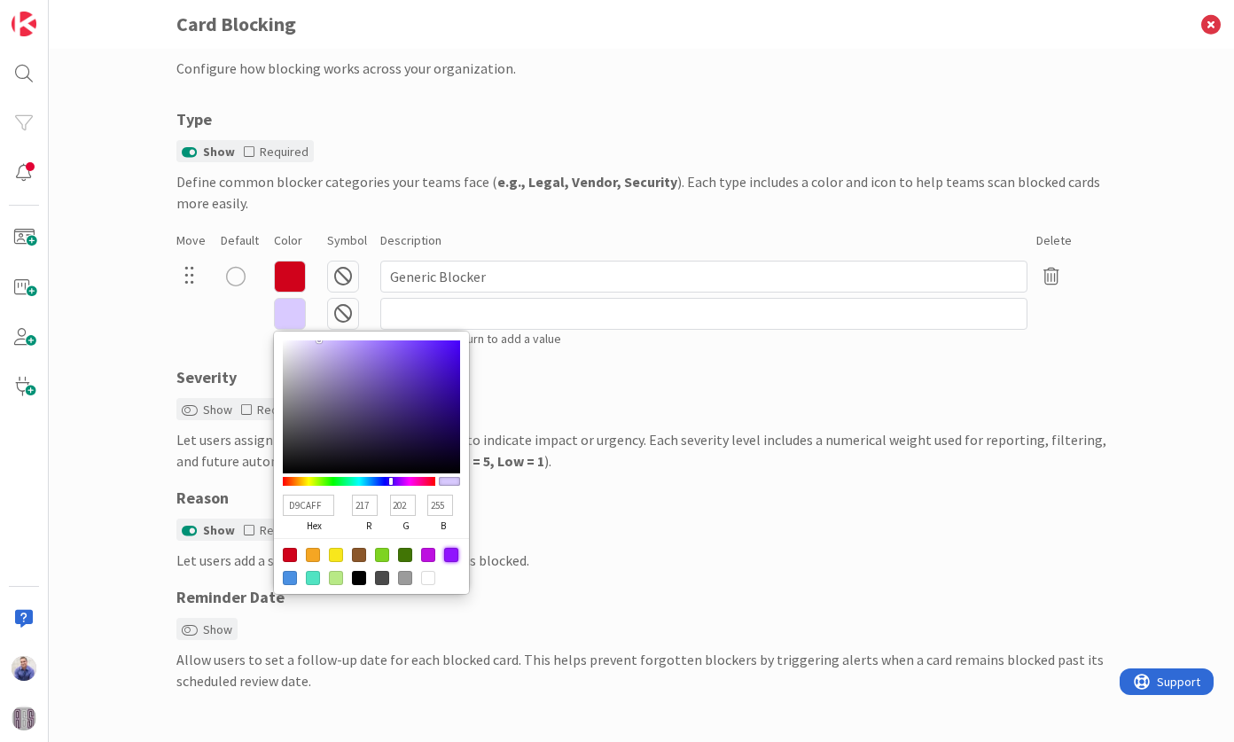
click at [444, 556] on div at bounding box center [451, 555] width 14 height 14
type input "9013FE"
type input "144"
type input "19"
type input "254"
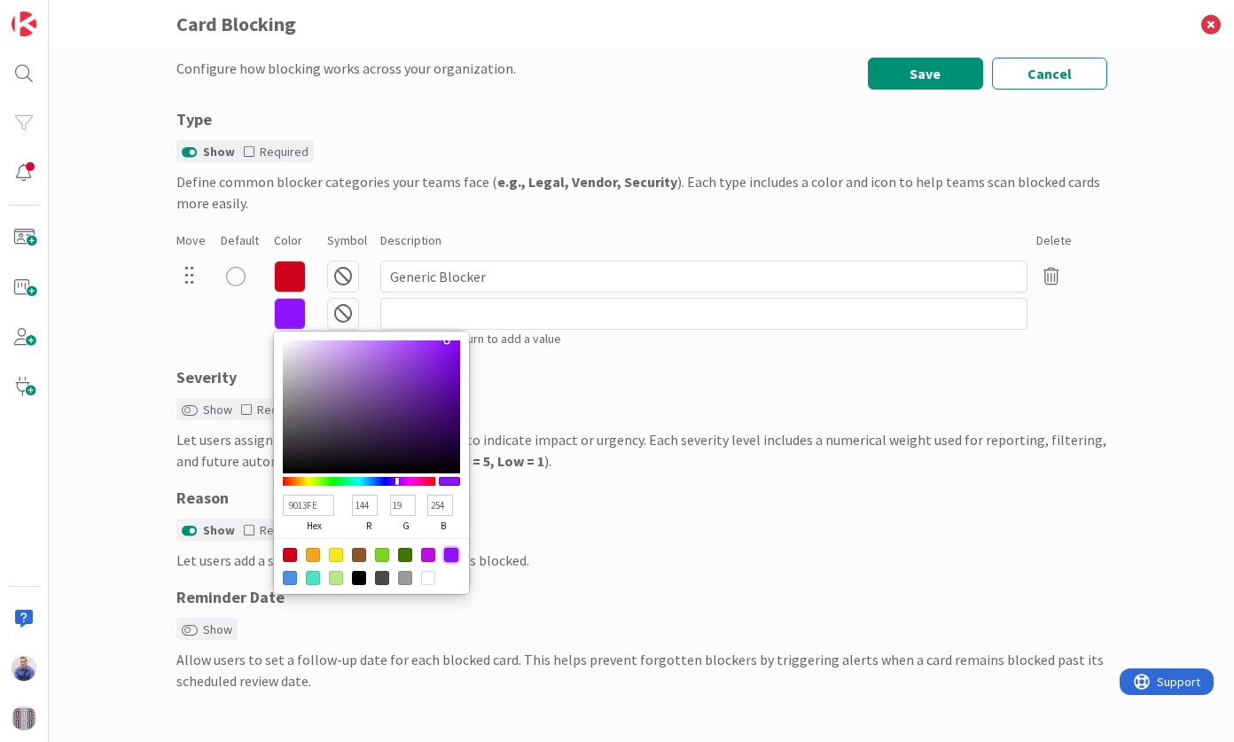
type input "C28DF1"
type input "194"
type input "141"
type input "241"
click at [349, 348] on div at bounding box center [371, 407] width 177 height 133
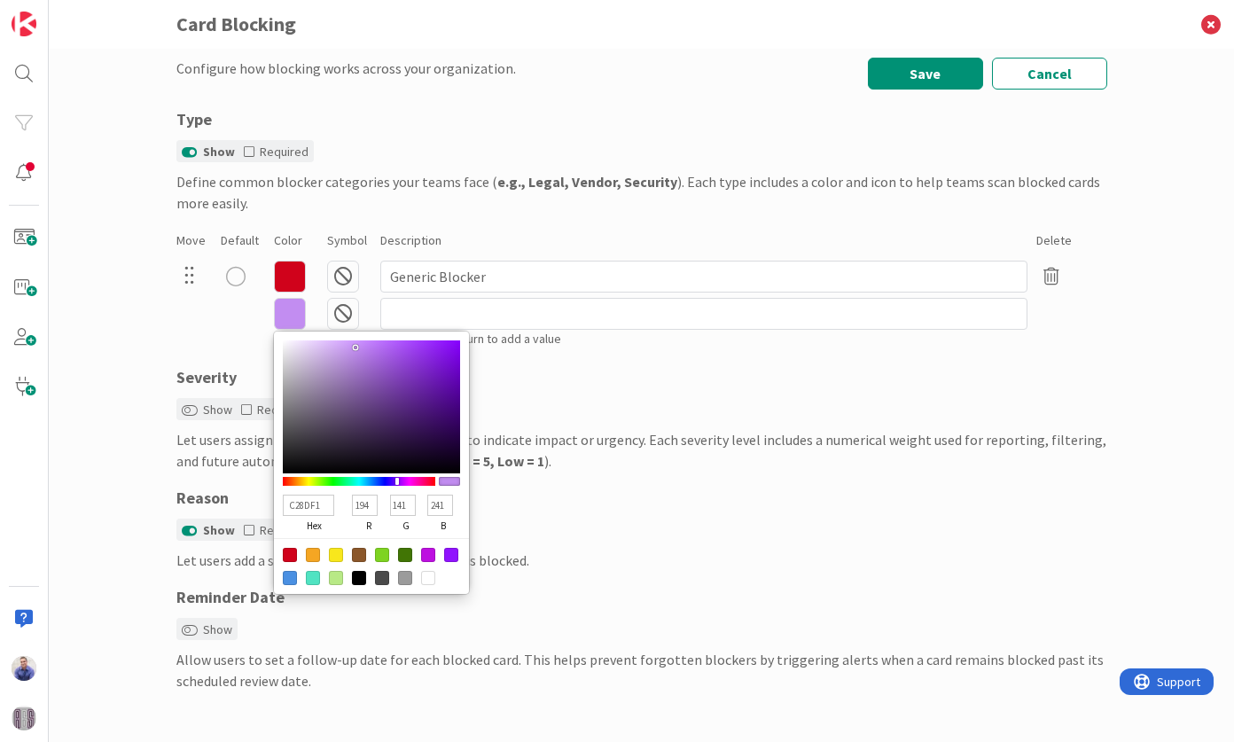
type input "CFA0F8"
type input "207"
type input "160"
type input "248"
click at [339, 344] on div at bounding box center [371, 407] width 177 height 133
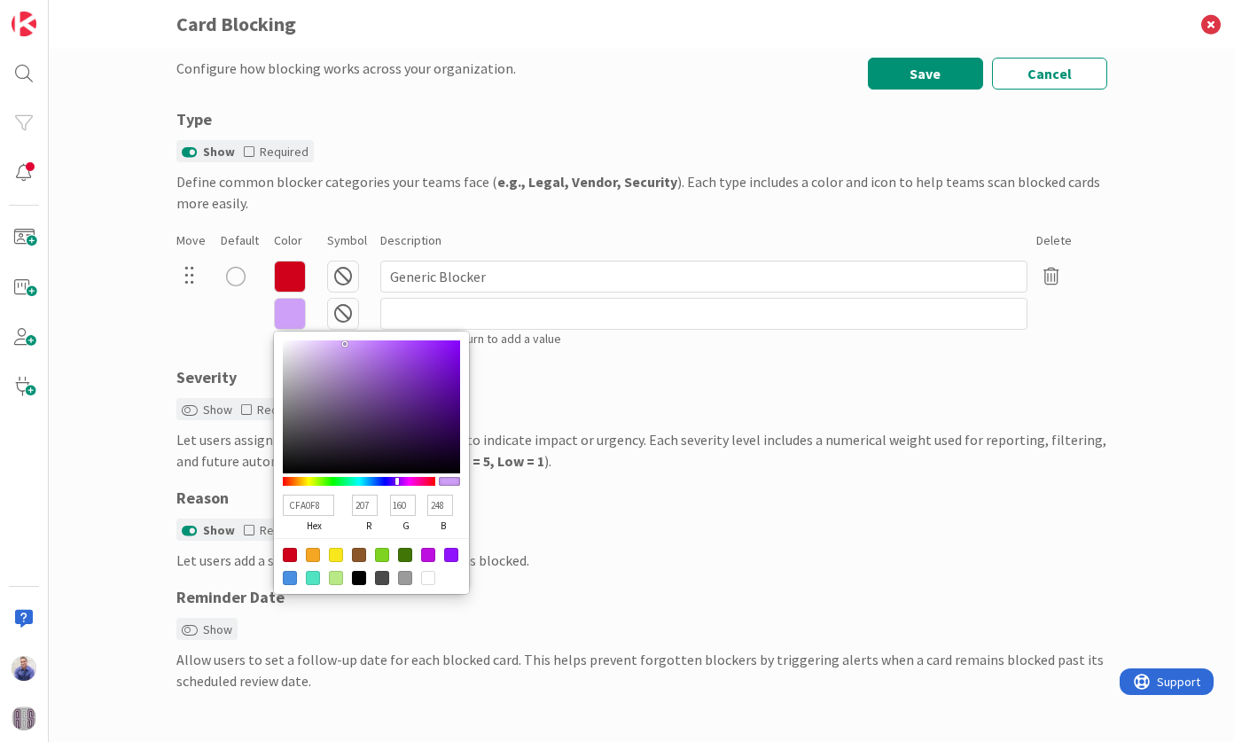
click at [337, 320] on icon at bounding box center [343, 314] width 32 height 32
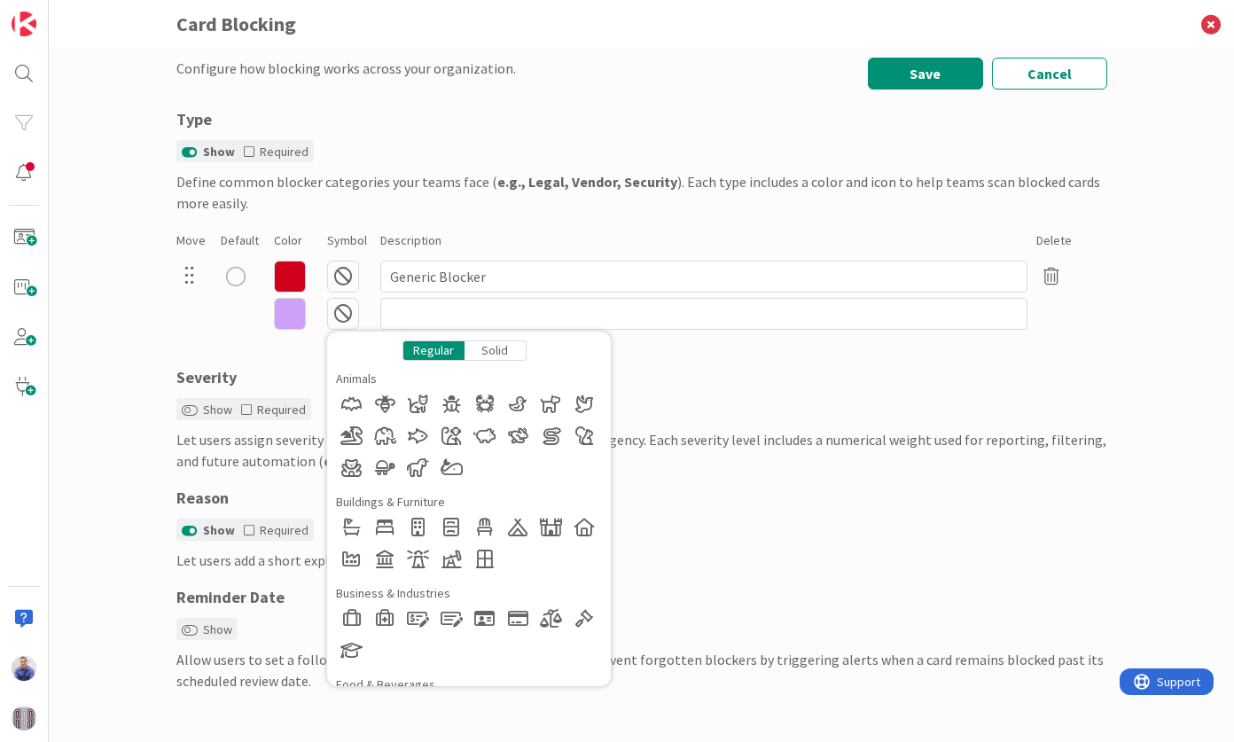
click at [485, 351] on div "Solid" at bounding box center [496, 351] width 62 height 20
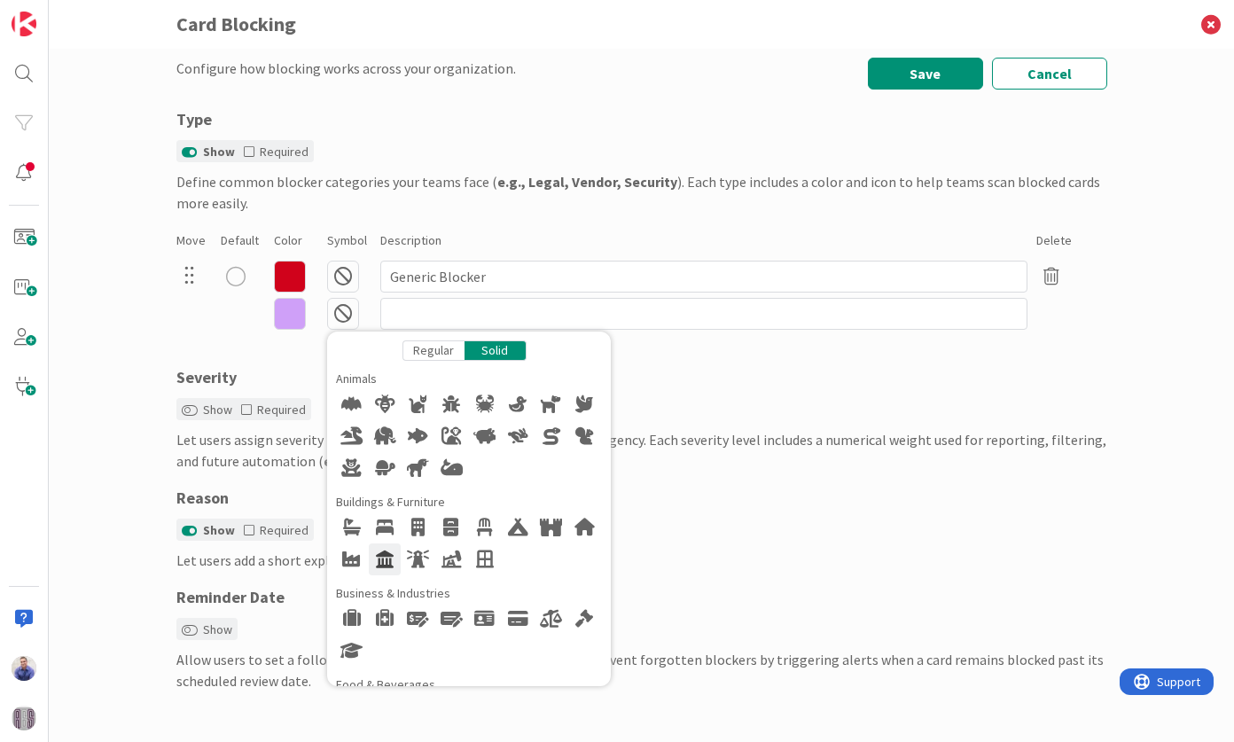
click at [383, 559] on div at bounding box center [385, 560] width 32 height 32
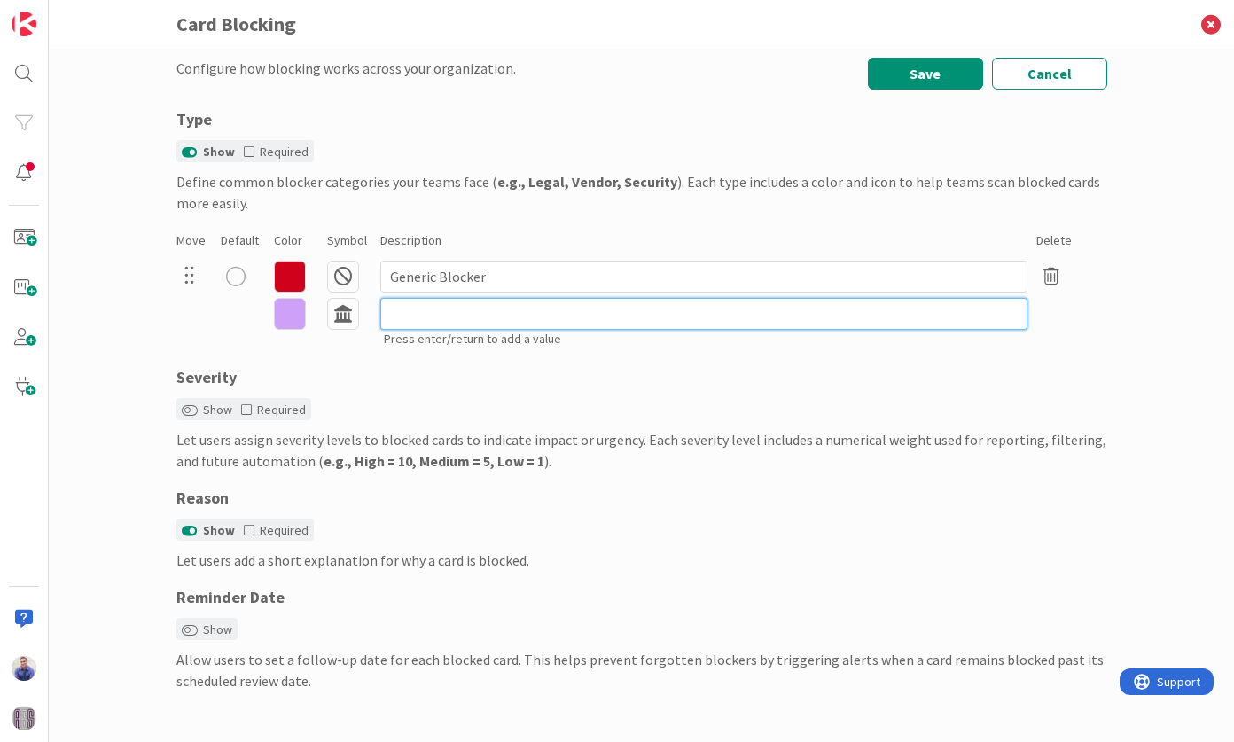
drag, startPoint x: 441, startPoint y: 318, endPoint x: 447, endPoint y: 305, distance: 14.7
click at [442, 317] on input at bounding box center [703, 314] width 647 height 32
type input "Waiting on Court"
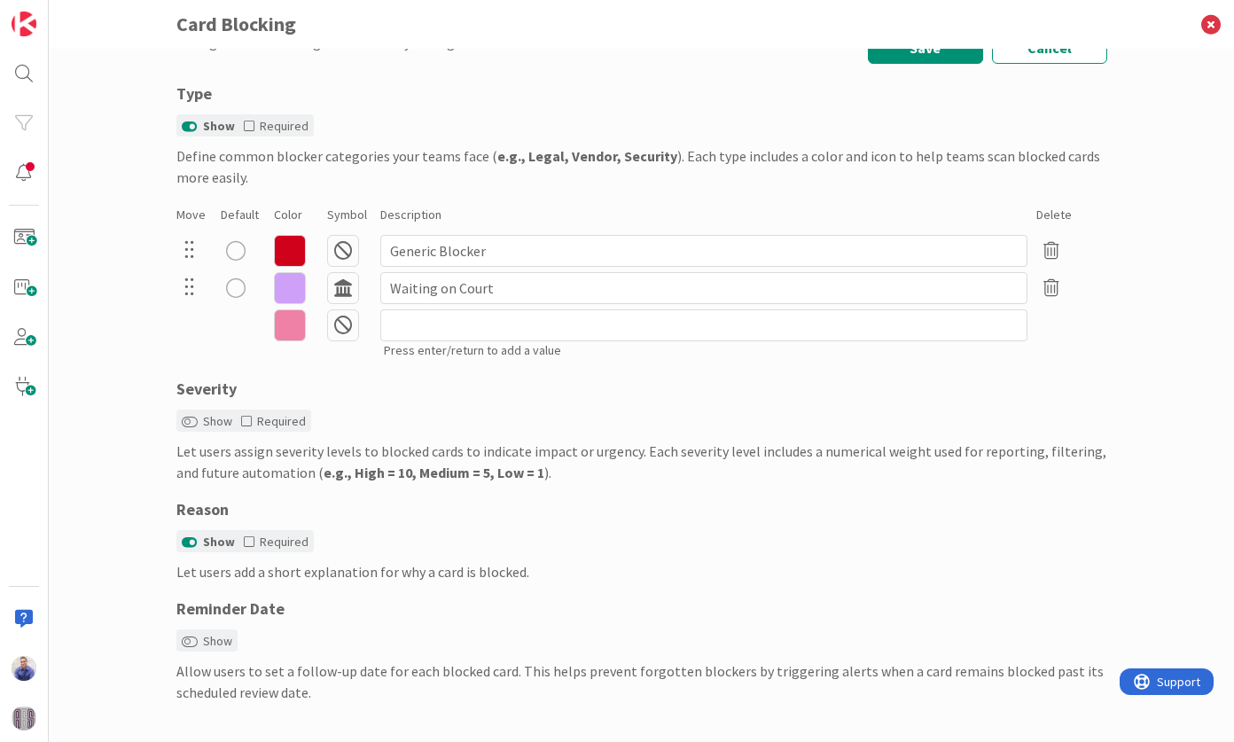
scroll to position [40, 0]
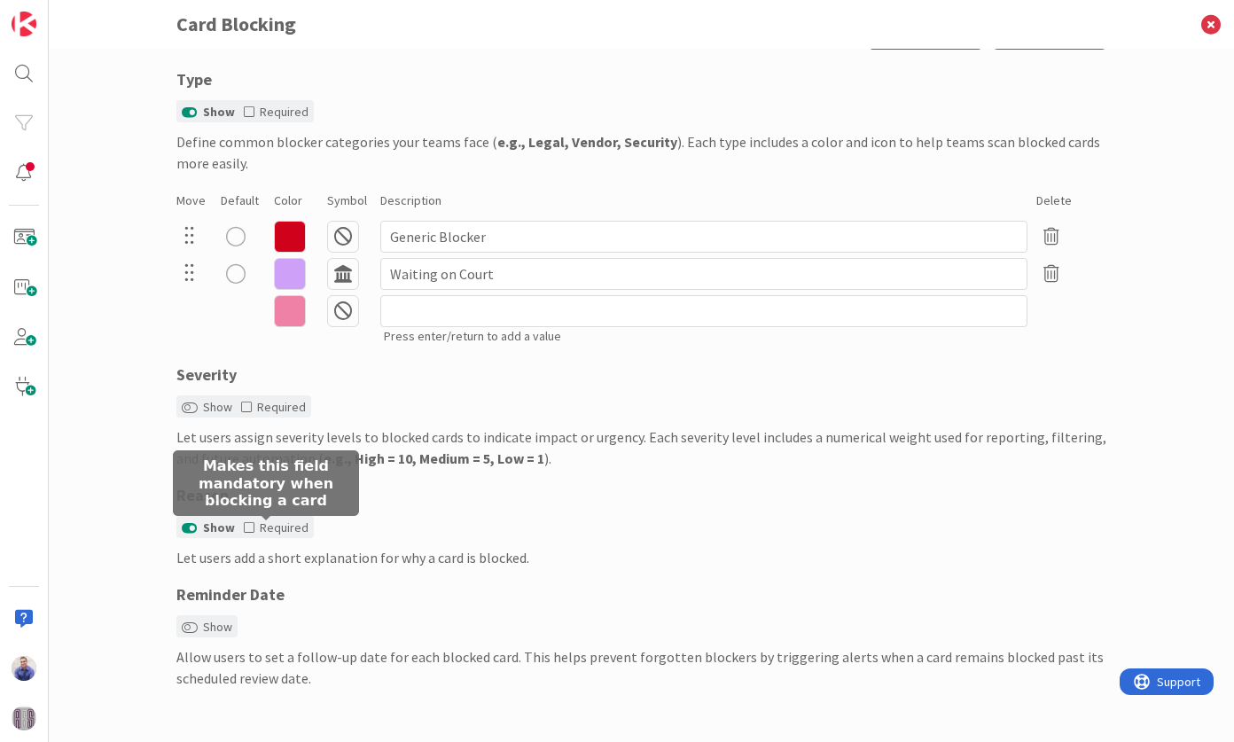
click at [244, 529] on icon at bounding box center [249, 527] width 11 height 12
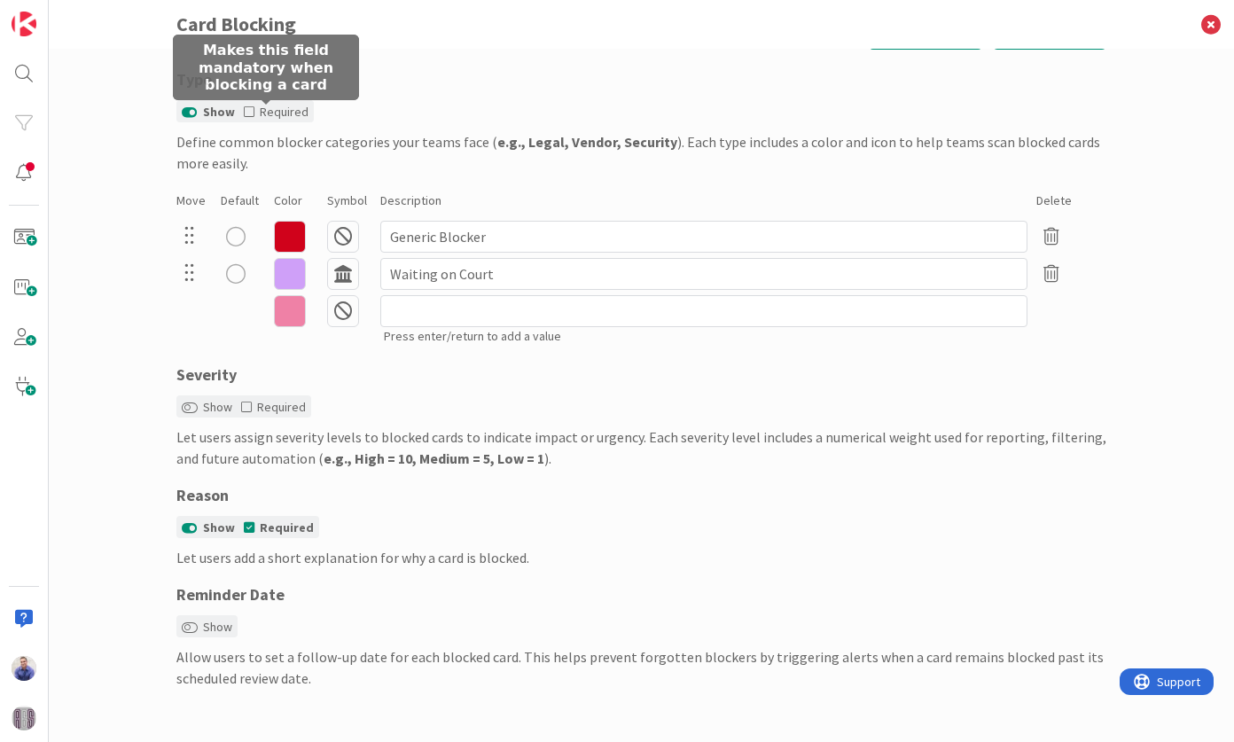
click at [244, 108] on icon at bounding box center [249, 112] width 11 height 12
click at [244, 109] on icon at bounding box center [249, 112] width 11 height 12
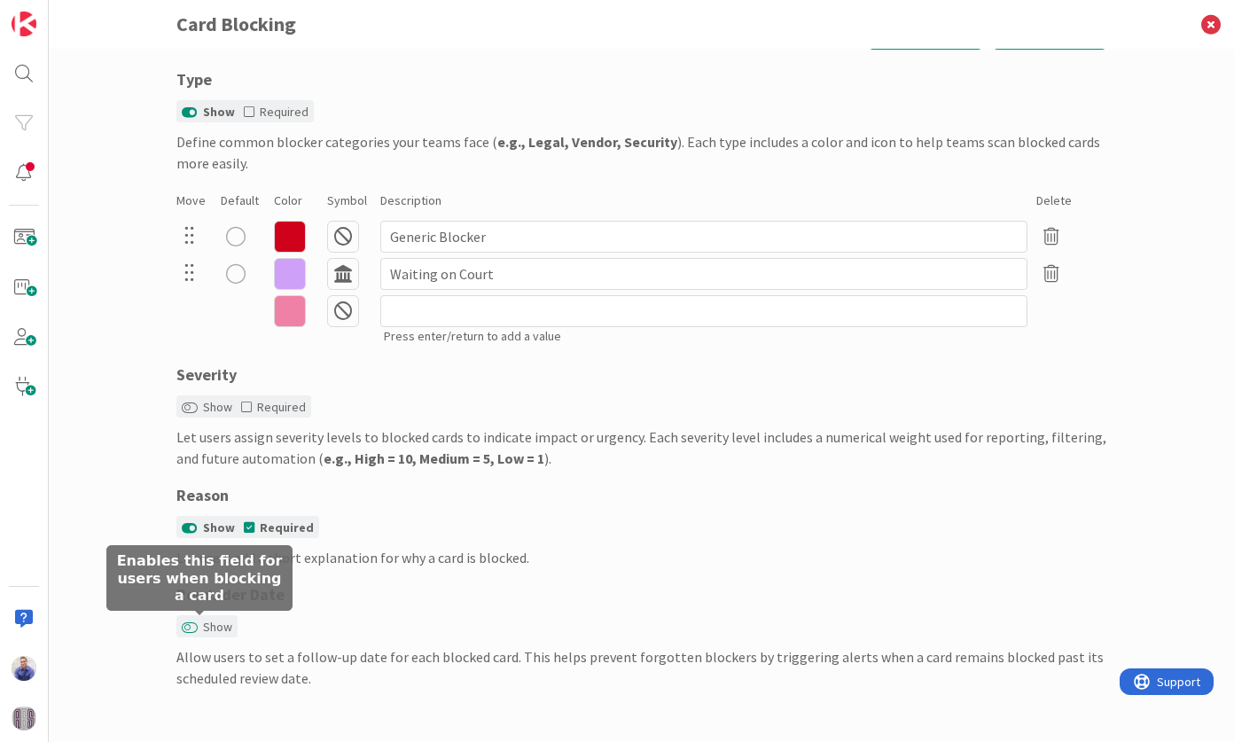
click at [184, 630] on button "Show" at bounding box center [190, 628] width 16 height 12
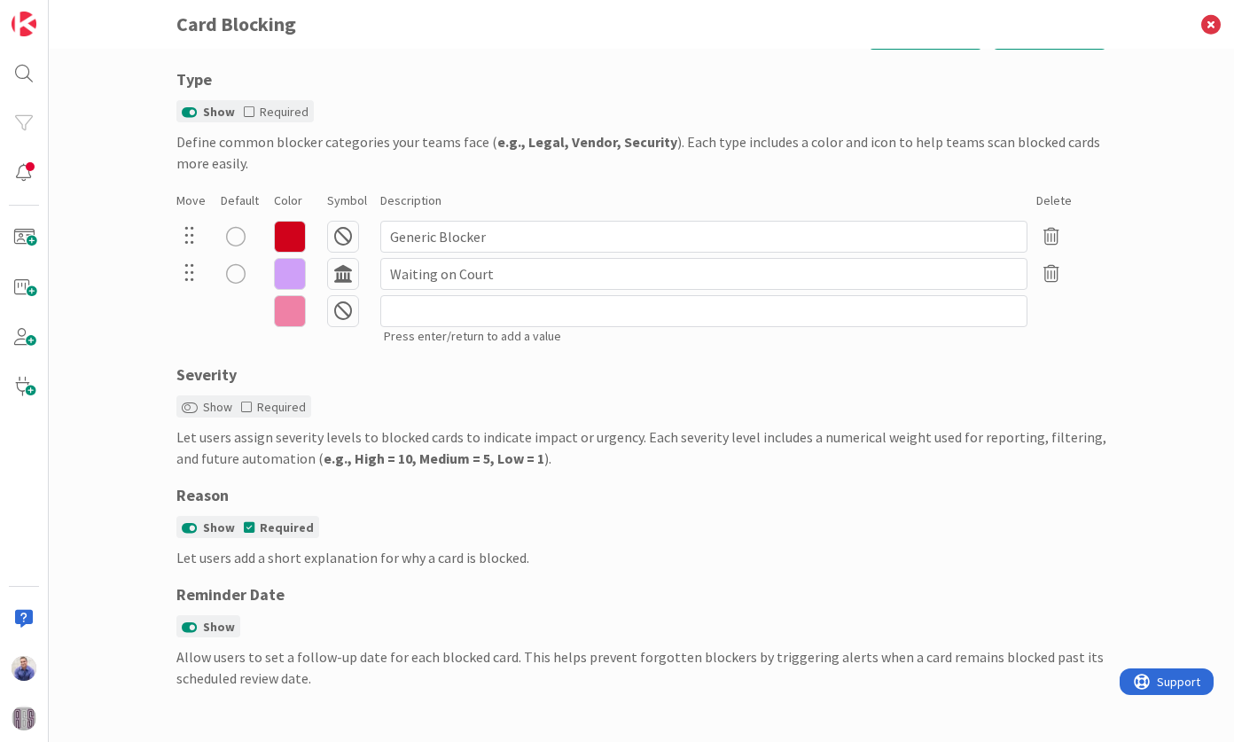
scroll to position [0, 0]
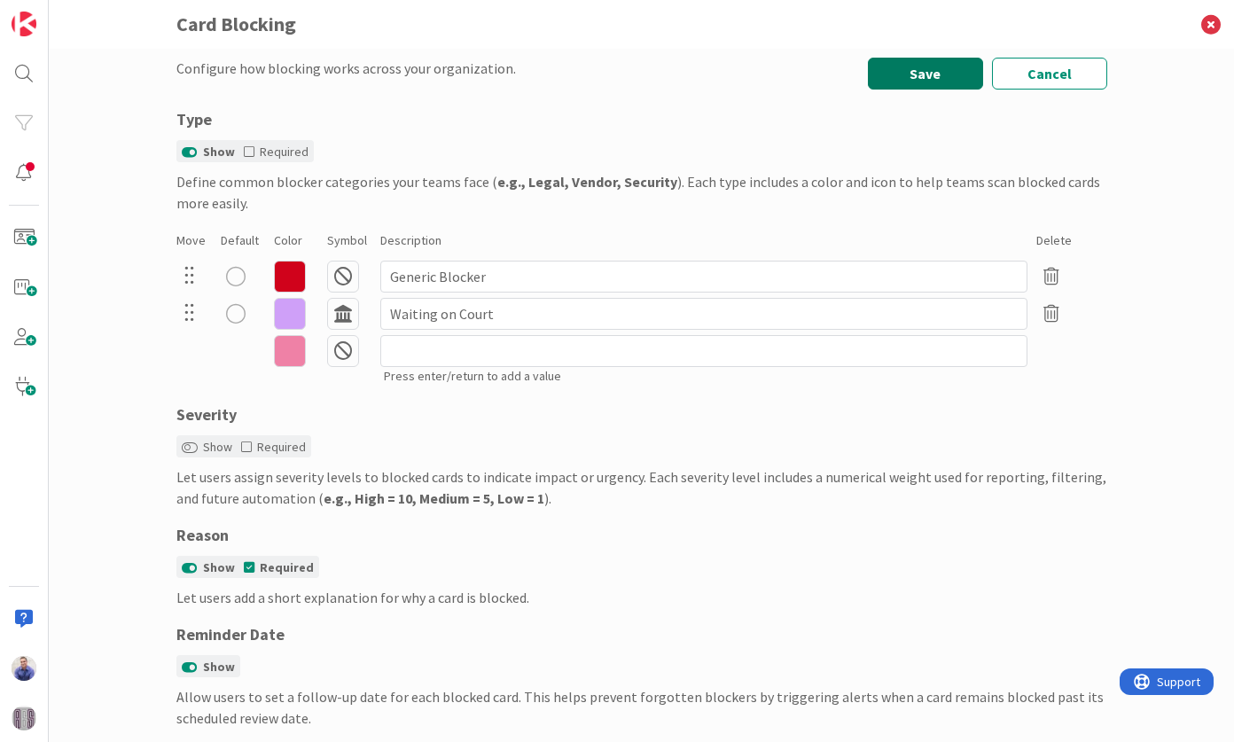
click at [953, 77] on button "Save" at bounding box center [925, 74] width 115 height 32
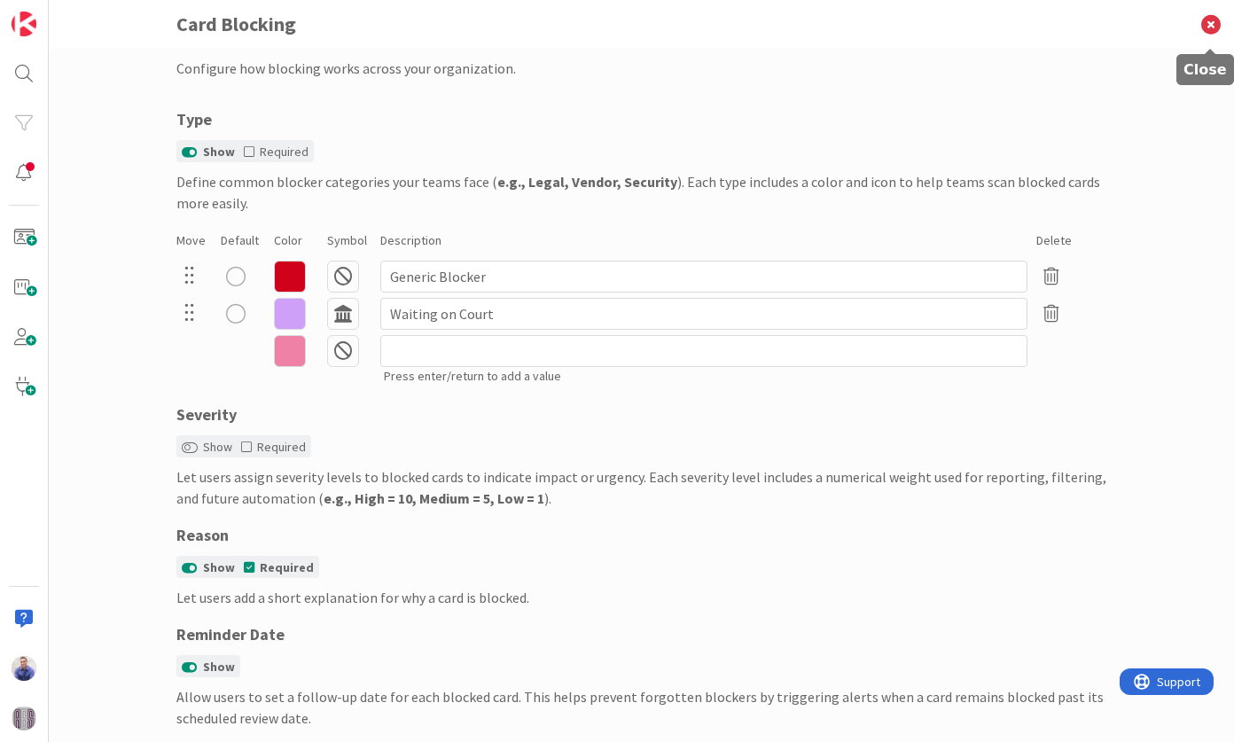
click at [1207, 23] on icon at bounding box center [1211, 24] width 46 height 49
